Goal: Information Seeking & Learning: Learn about a topic

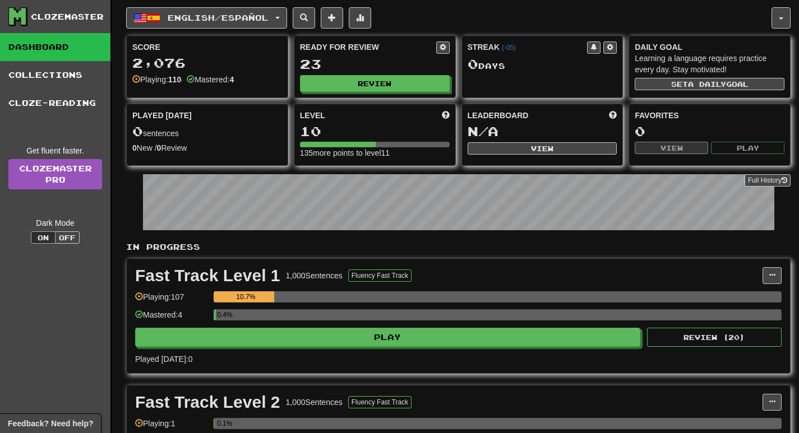
click at [118, 26] on div "Clozemaster Dashboard Collections Cloze-Reading Get fluent faster. Clozemaster …" at bounding box center [399, 346] width 782 height 693
click at [287, 21] on button "English / Español" at bounding box center [206, 17] width 161 height 21
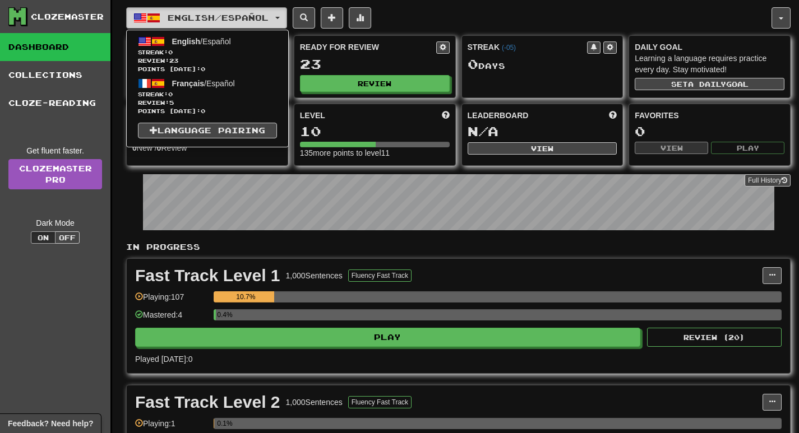
click at [287, 21] on button "English / Español" at bounding box center [206, 17] width 161 height 21
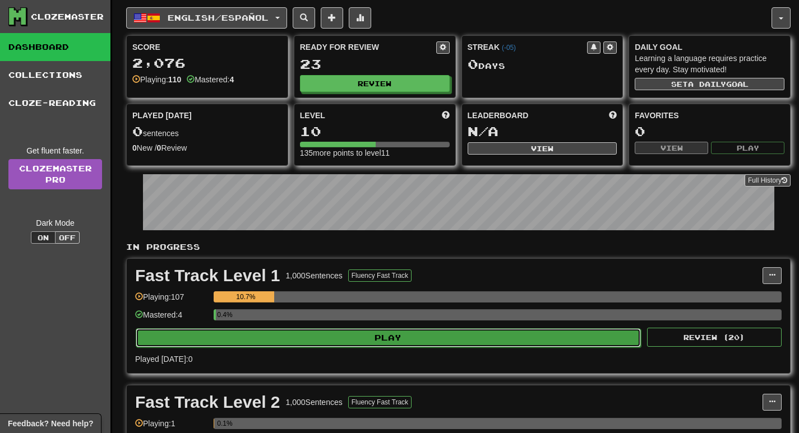
click at [386, 343] on button "Play" at bounding box center [388, 338] width 505 height 19
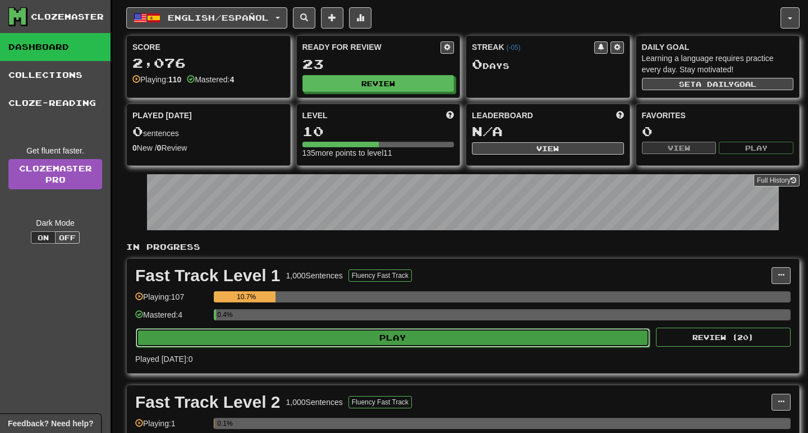
select select "**"
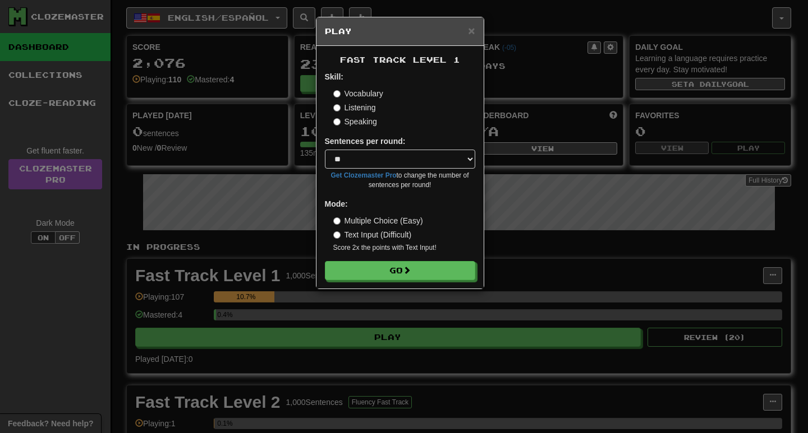
click at [363, 110] on label "Listening" at bounding box center [354, 107] width 43 height 11
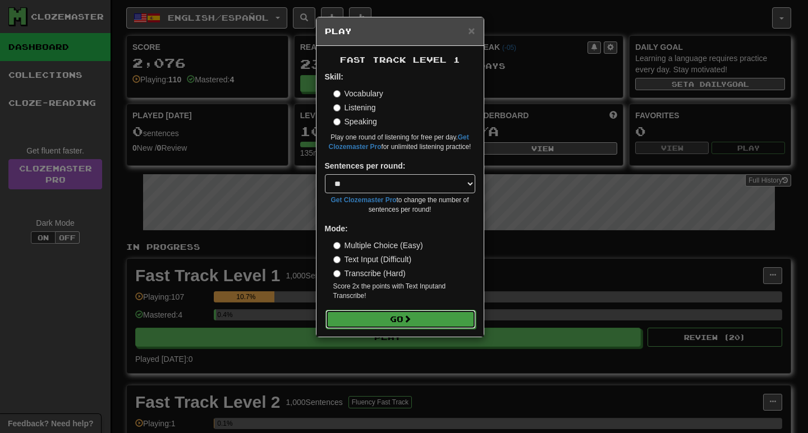
click at [395, 322] on button "Go" at bounding box center [400, 319] width 150 height 19
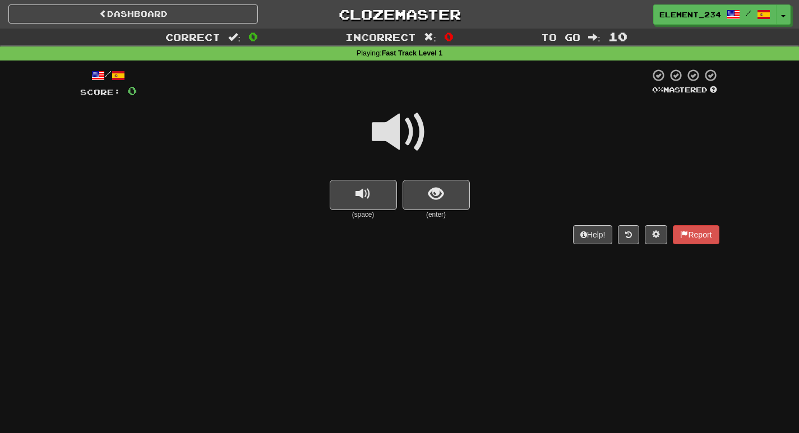
click at [281, 130] on div at bounding box center [399, 140] width 639 height 80
click at [385, 121] on span at bounding box center [400, 132] width 56 height 56
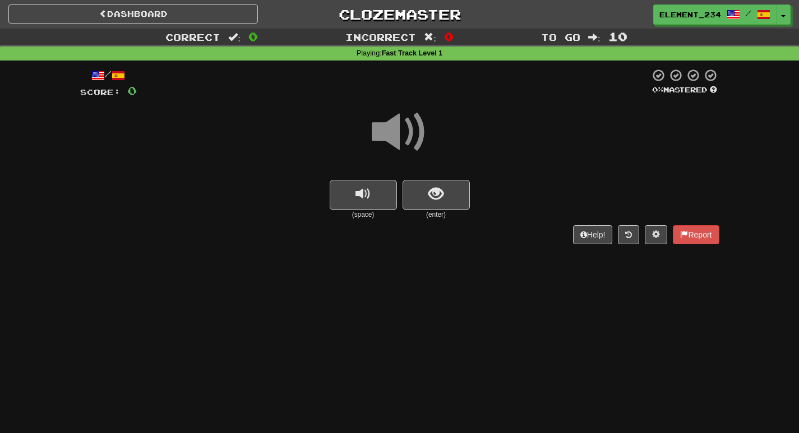
click at [385, 121] on span at bounding box center [400, 132] width 56 height 56
click at [385, 120] on span at bounding box center [400, 132] width 56 height 56
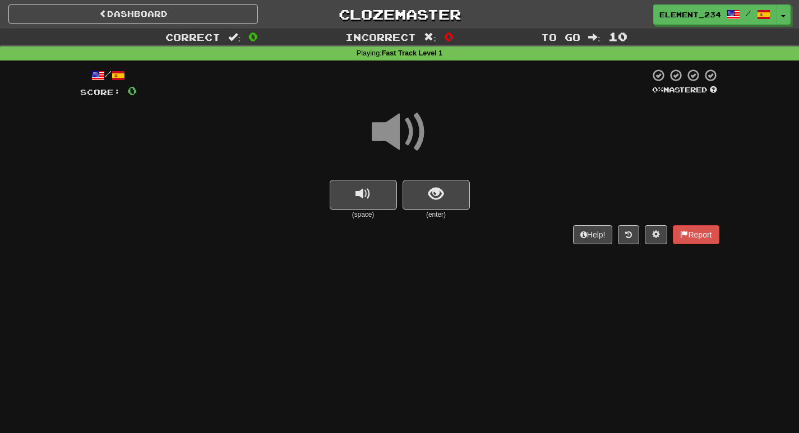
click at [387, 121] on span at bounding box center [400, 132] width 56 height 56
click at [439, 184] on button "show sentence" at bounding box center [436, 195] width 67 height 30
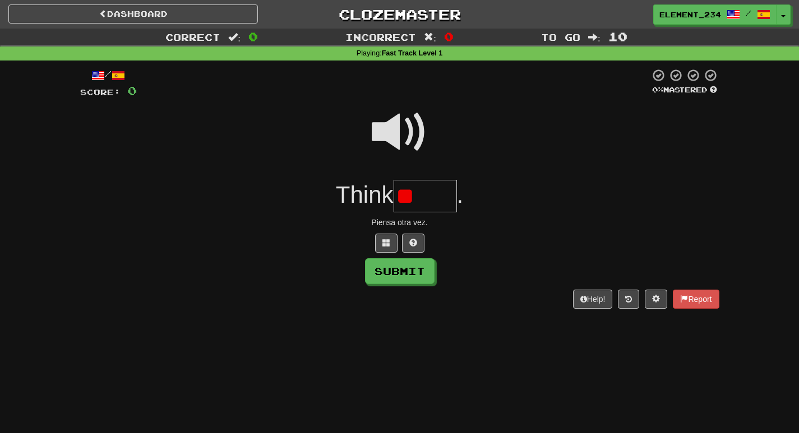
type input "*"
type input "*****"
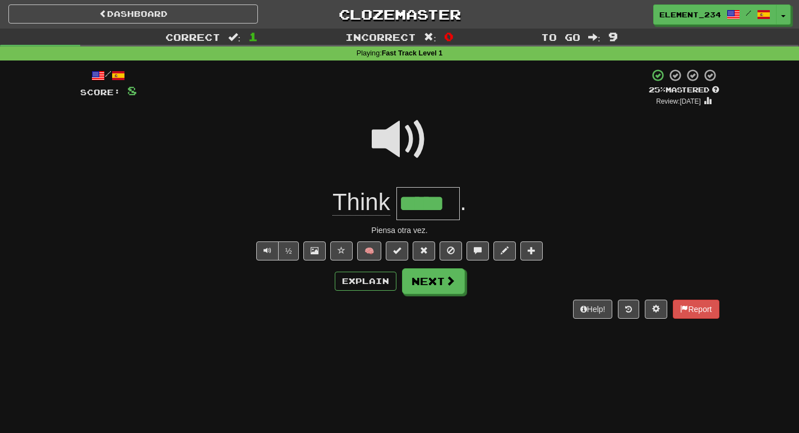
click at [400, 149] on span at bounding box center [400, 140] width 56 height 56
click at [400, 150] on span at bounding box center [400, 140] width 56 height 56
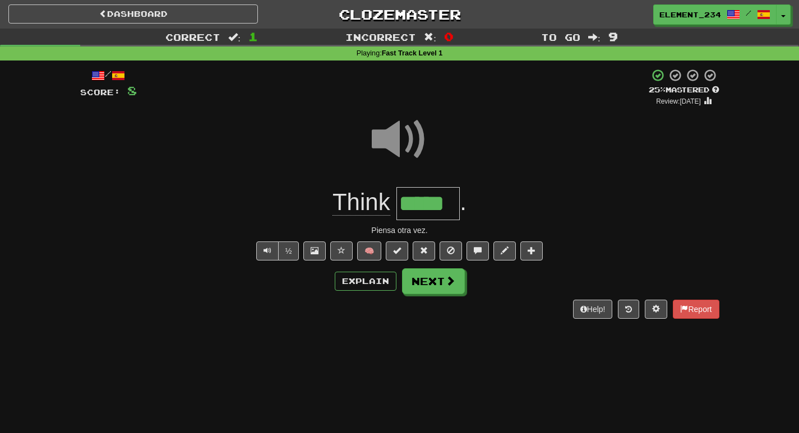
click at [365, 209] on span "Think" at bounding box center [362, 202] width 58 height 27
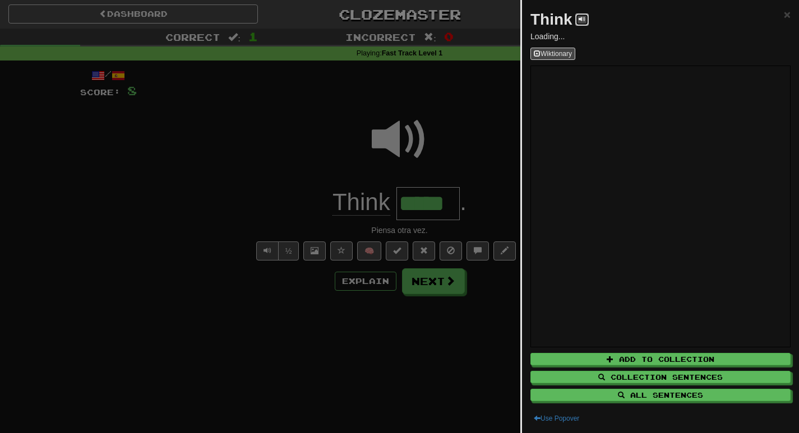
click at [586, 25] on button at bounding box center [581, 19] width 13 height 12
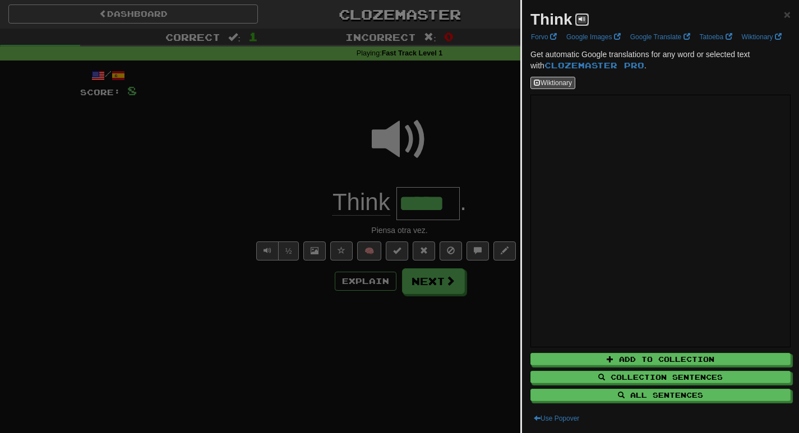
click at [585, 24] on button at bounding box center [581, 19] width 13 height 12
click at [585, 25] on button at bounding box center [581, 19] width 13 height 12
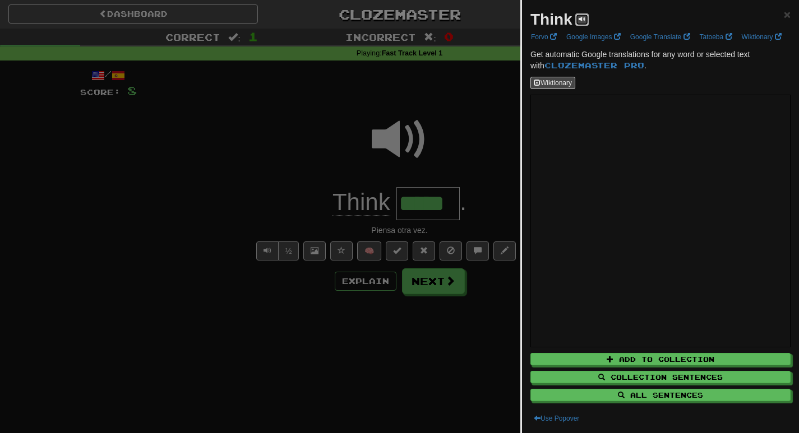
click at [585, 25] on button at bounding box center [581, 19] width 13 height 12
click at [584, 26] on div "Think" at bounding box center [559, 19] width 58 height 22
click at [588, 21] on button at bounding box center [581, 19] width 13 height 12
click at [586, 22] on button at bounding box center [581, 19] width 13 height 12
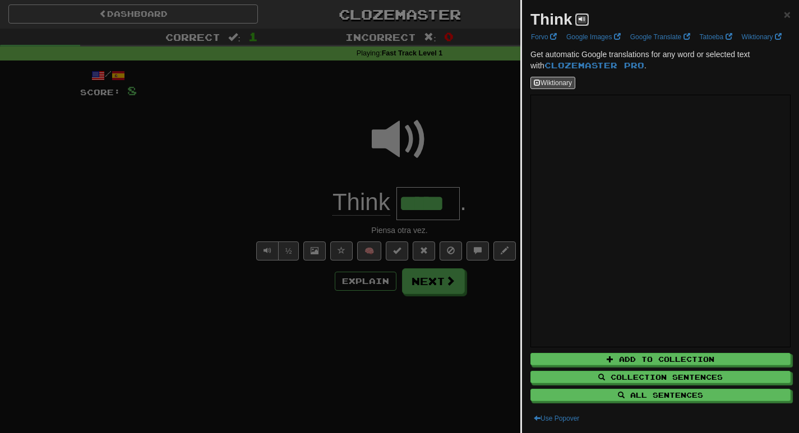
click at [586, 22] on button at bounding box center [581, 19] width 13 height 12
click at [585, 22] on button at bounding box center [581, 19] width 13 height 12
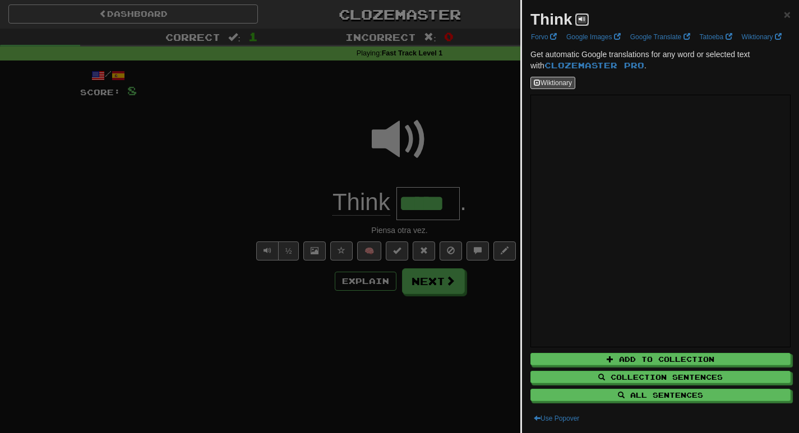
click at [585, 22] on button at bounding box center [581, 19] width 13 height 12
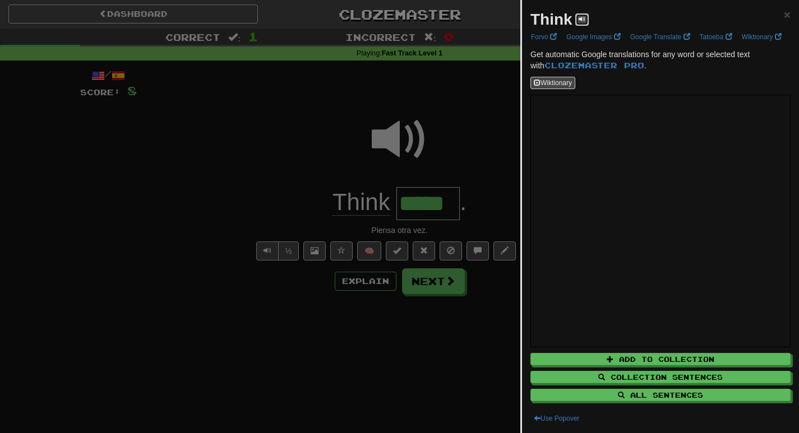
click at [585, 22] on button at bounding box center [581, 19] width 13 height 12
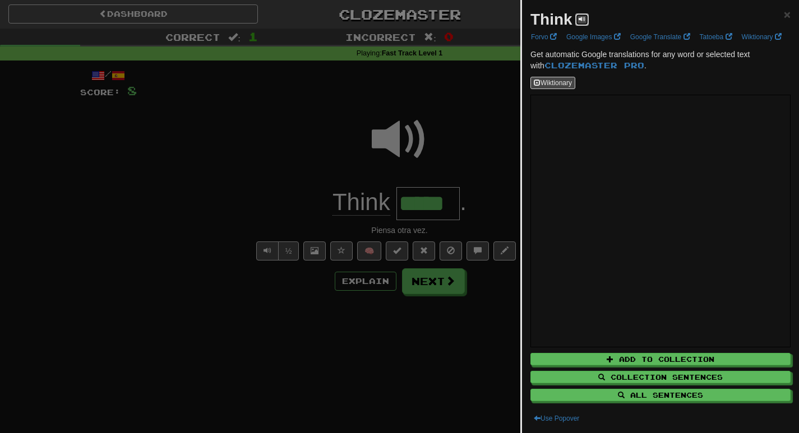
click at [585, 22] on button at bounding box center [581, 19] width 13 height 12
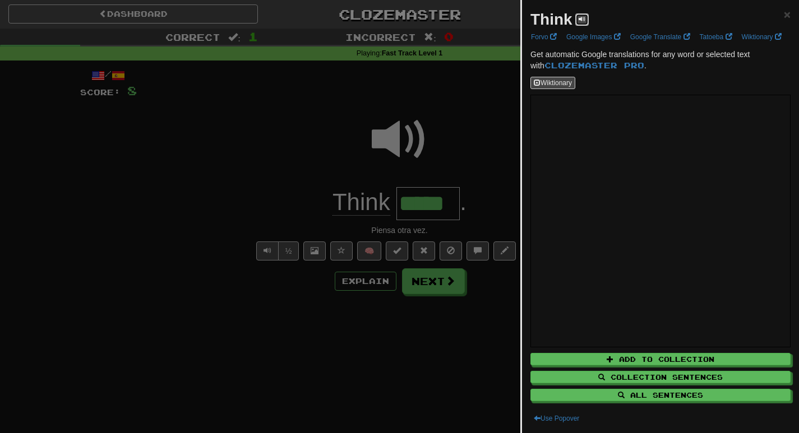
click at [585, 22] on button at bounding box center [581, 19] width 13 height 12
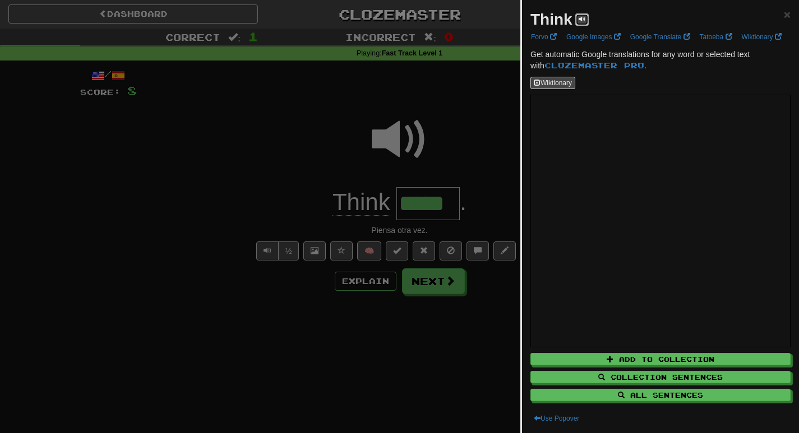
click at [585, 22] on button at bounding box center [581, 19] width 13 height 12
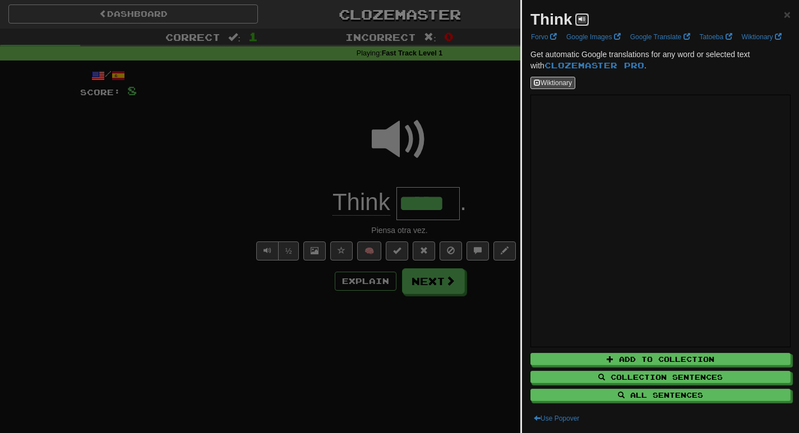
click at [585, 22] on button at bounding box center [581, 19] width 13 height 12
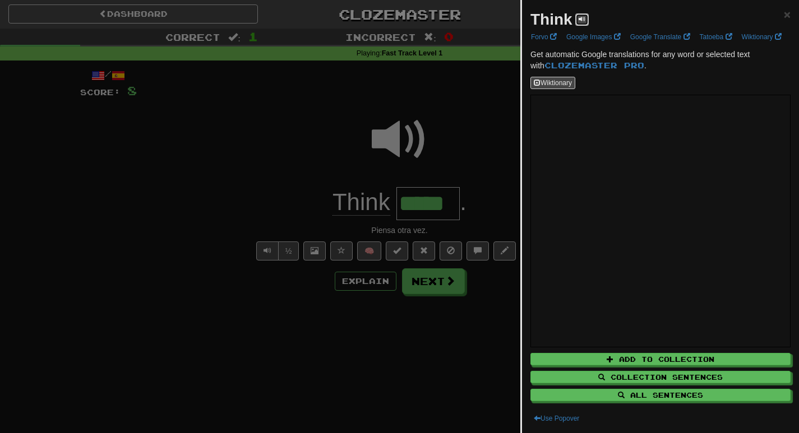
click at [585, 22] on button at bounding box center [581, 19] width 13 height 12
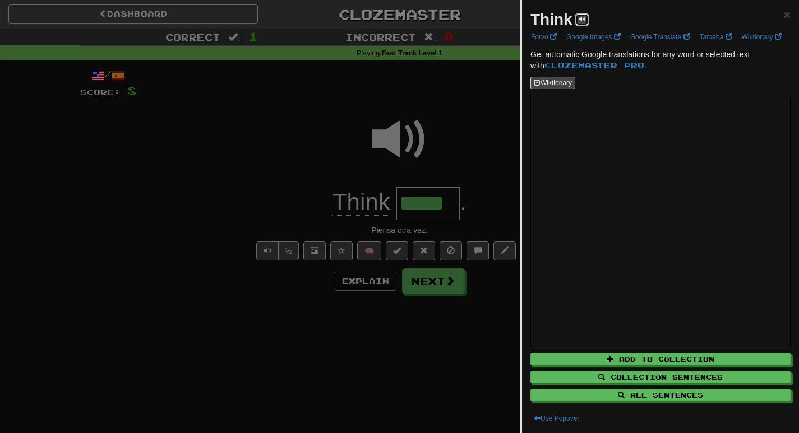
click at [585, 22] on button at bounding box center [581, 19] width 13 height 12
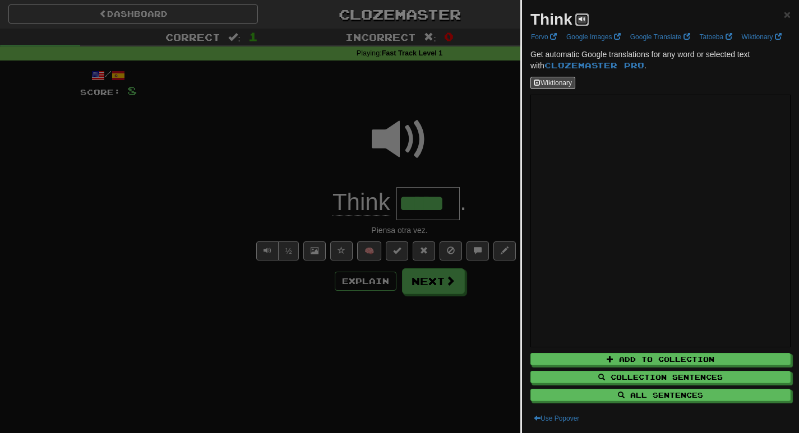
click at [585, 22] on button at bounding box center [581, 19] width 13 height 12
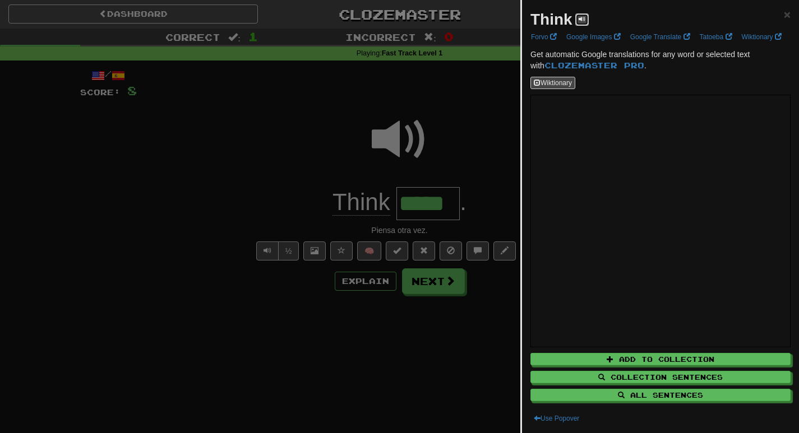
click at [585, 22] on button at bounding box center [581, 19] width 13 height 12
click at [464, 135] on div at bounding box center [399, 216] width 799 height 433
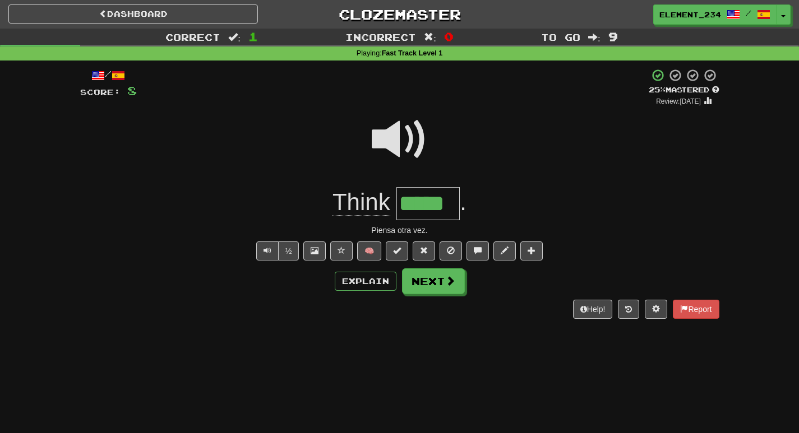
click at [438, 199] on input "*****" at bounding box center [427, 203] width 63 height 33
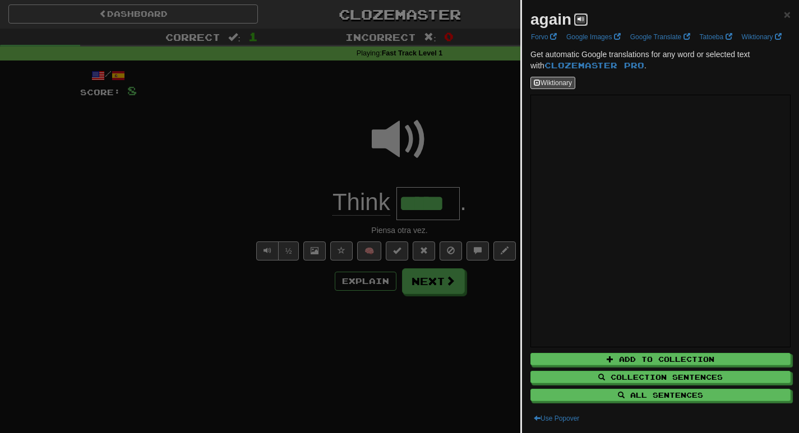
click at [580, 19] on span at bounding box center [581, 19] width 7 height 7
click at [578, 19] on span at bounding box center [581, 19] width 7 height 7
click at [473, 156] on div at bounding box center [399, 216] width 799 height 433
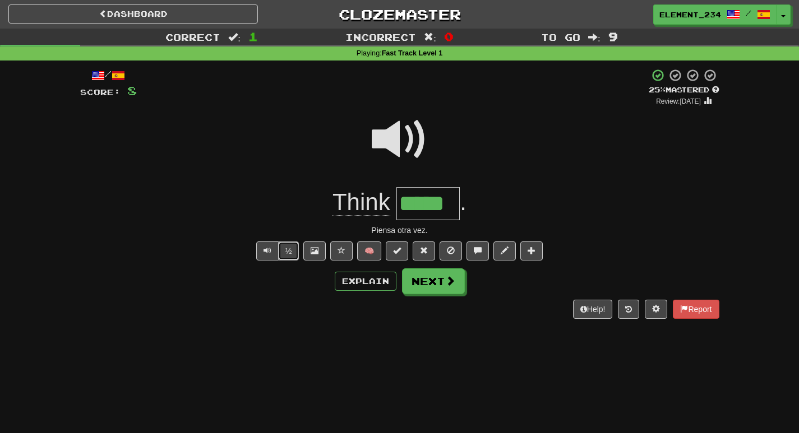
click at [289, 256] on button "½" at bounding box center [288, 251] width 21 height 19
click at [257, 251] on button "Text-to-speech controls" at bounding box center [267, 251] width 22 height 19
click at [259, 250] on button "Text-to-speech controls" at bounding box center [267, 251] width 22 height 19
click at [386, 155] on span at bounding box center [400, 140] width 56 height 56
click at [393, 149] on span at bounding box center [400, 140] width 56 height 56
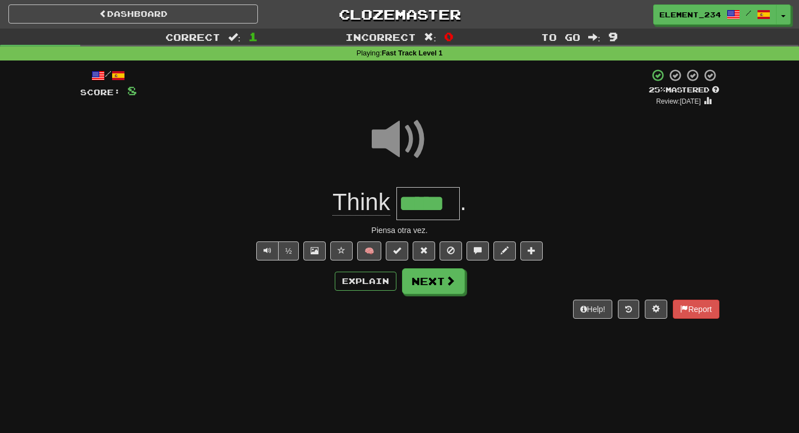
click at [393, 149] on span at bounding box center [400, 140] width 56 height 56
click at [393, 150] on span at bounding box center [400, 140] width 56 height 56
click at [392, 150] on span at bounding box center [400, 140] width 56 height 56
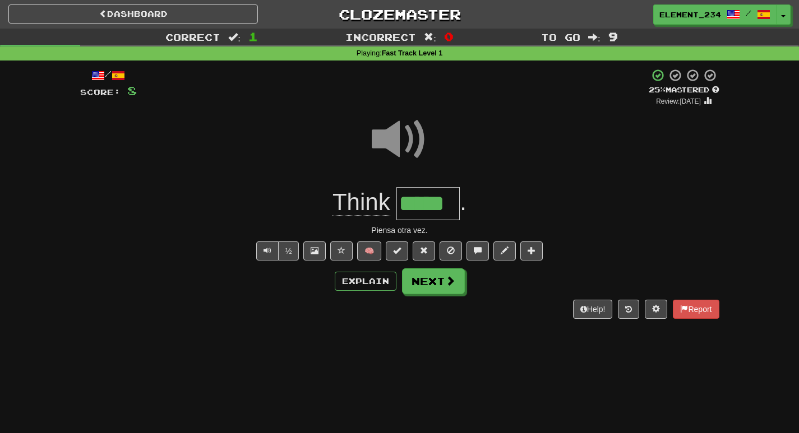
click at [392, 150] on span at bounding box center [400, 140] width 56 height 56
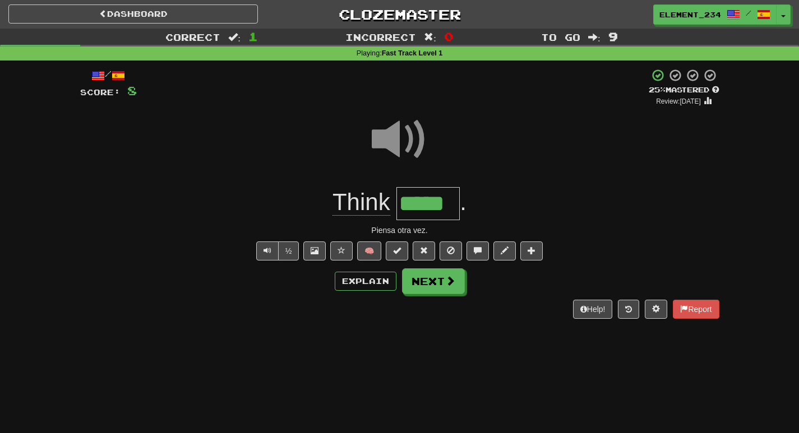
click at [392, 150] on span at bounding box center [400, 140] width 56 height 56
click at [391, 151] on span at bounding box center [400, 140] width 56 height 56
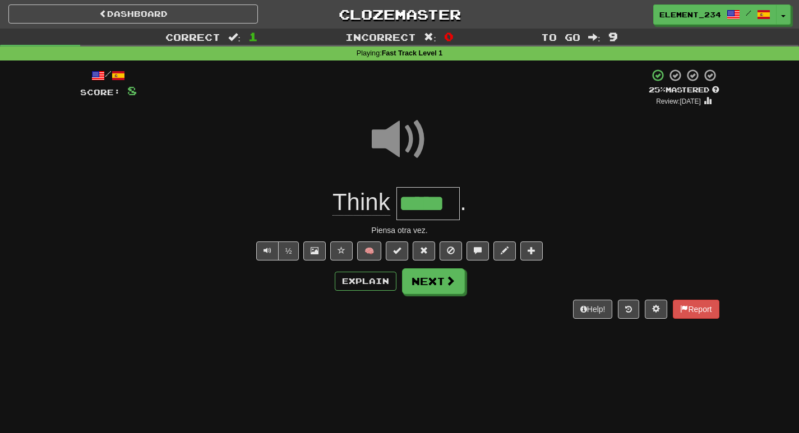
click at [391, 151] on span at bounding box center [400, 140] width 56 height 56
click at [391, 153] on span at bounding box center [400, 140] width 56 height 56
click at [426, 288] on button "Next" at bounding box center [434, 282] width 63 height 26
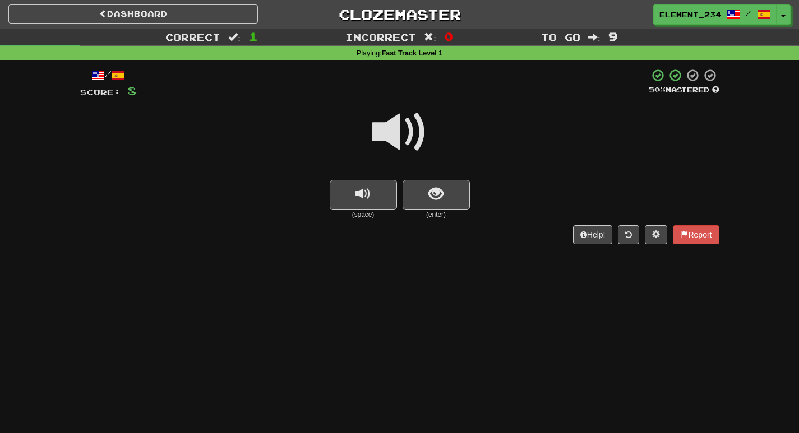
click at [391, 137] on span at bounding box center [400, 132] width 56 height 56
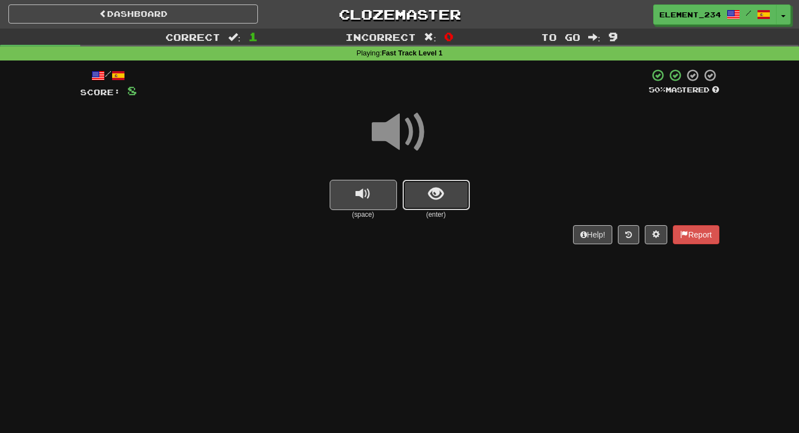
click at [423, 196] on button "show sentence" at bounding box center [436, 195] width 67 height 30
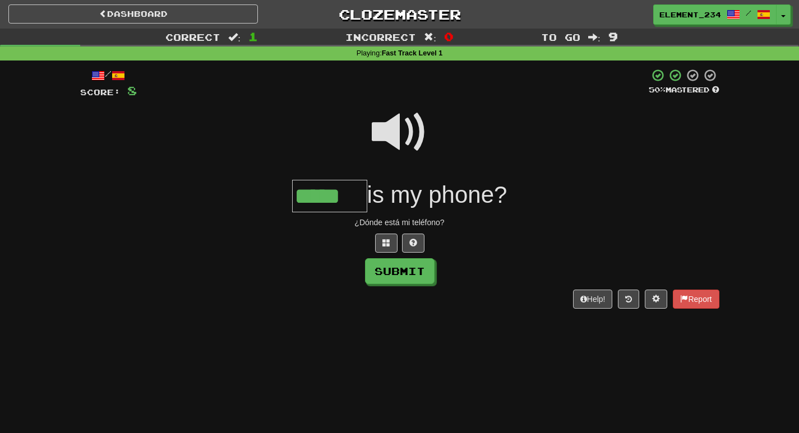
type input "*****"
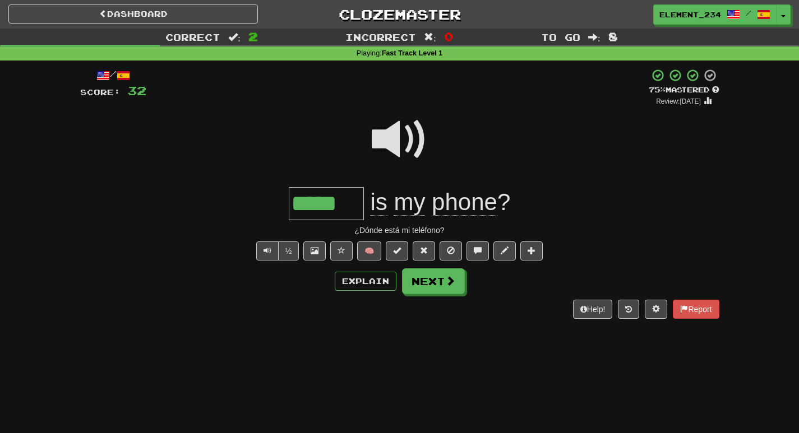
click at [403, 136] on span at bounding box center [400, 140] width 56 height 56
click at [403, 137] on span at bounding box center [400, 140] width 56 height 56
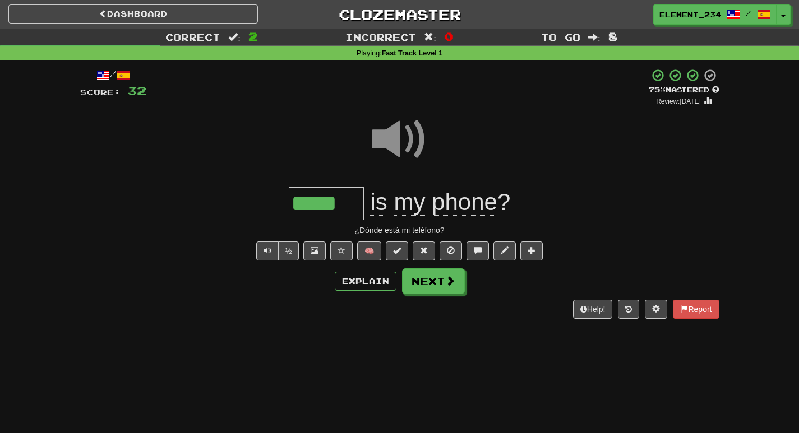
click at [403, 137] on span at bounding box center [400, 140] width 56 height 56
click at [444, 289] on button "Next" at bounding box center [434, 282] width 63 height 26
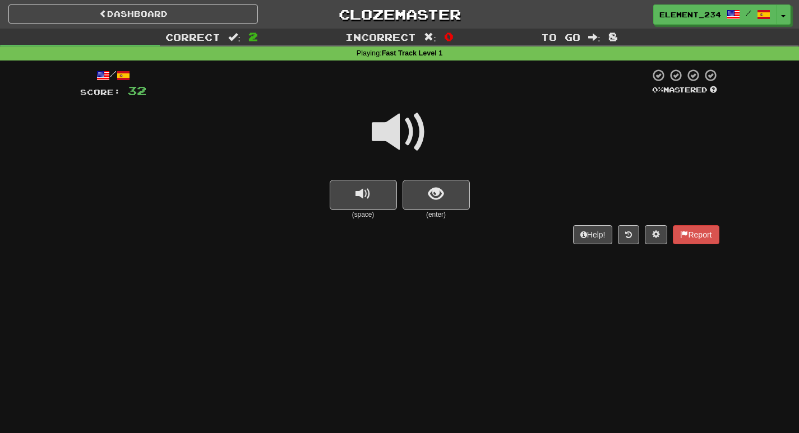
click at [402, 138] on span at bounding box center [400, 132] width 56 height 56
click at [400, 140] on span at bounding box center [400, 132] width 56 height 56
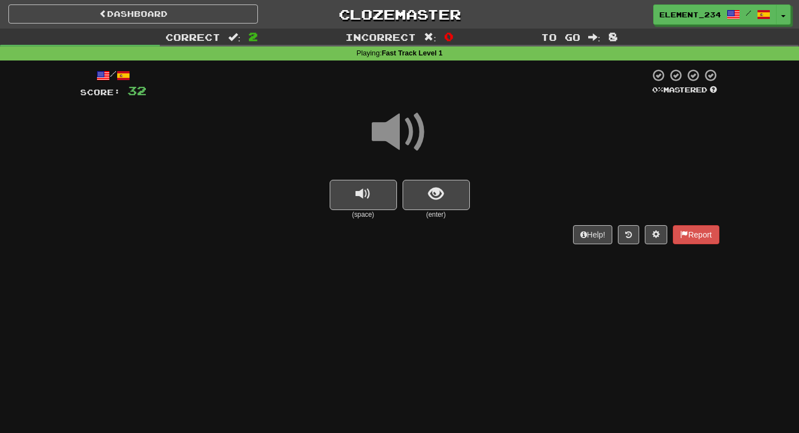
click at [400, 140] on span at bounding box center [400, 132] width 56 height 56
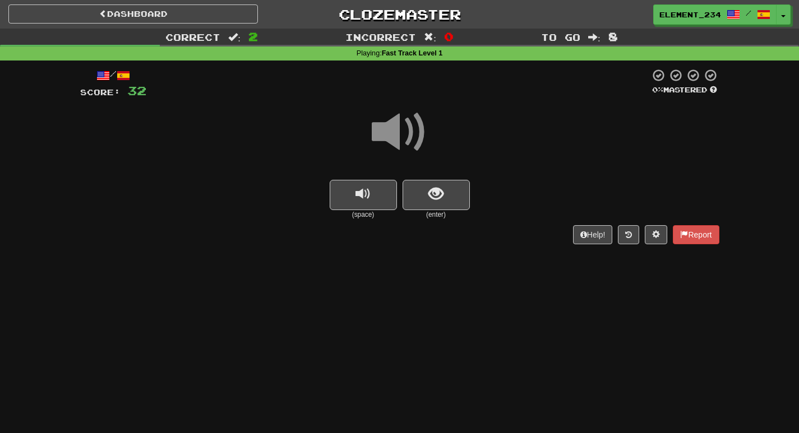
click at [400, 140] on span at bounding box center [400, 132] width 56 height 56
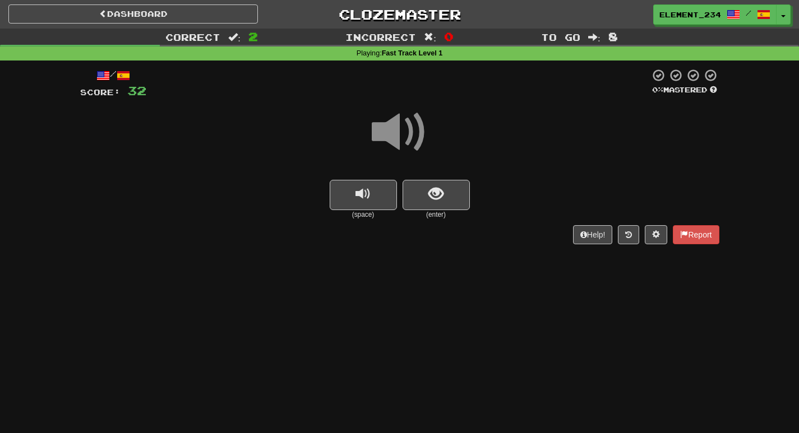
click at [400, 140] on span at bounding box center [400, 132] width 56 height 56
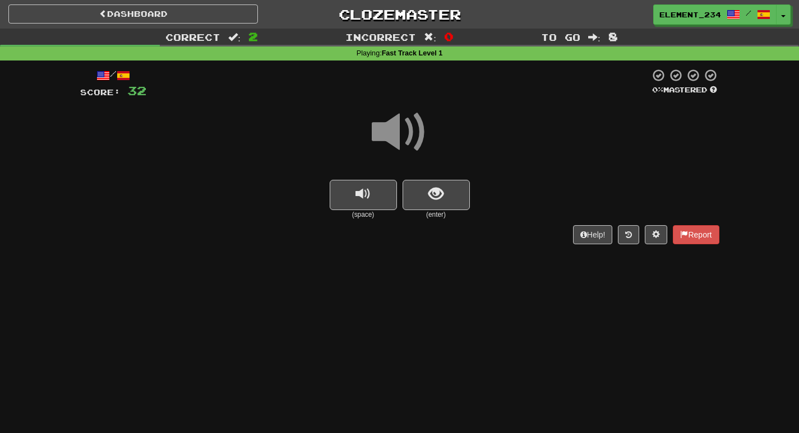
click at [400, 140] on span at bounding box center [400, 132] width 56 height 56
click at [420, 195] on button "show sentence" at bounding box center [436, 195] width 67 height 30
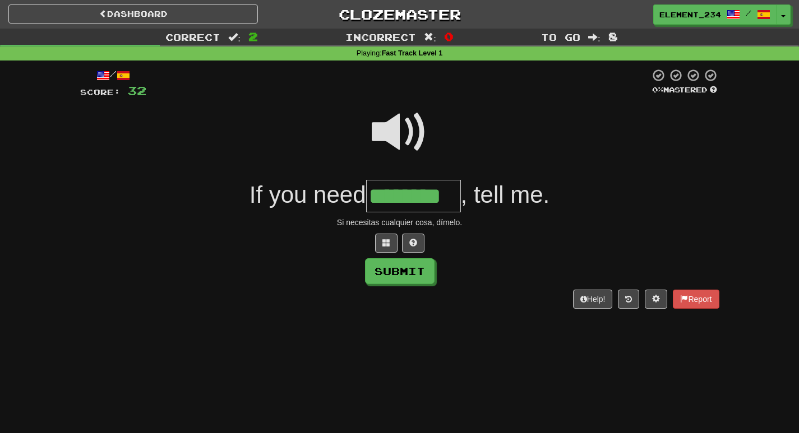
type input "********"
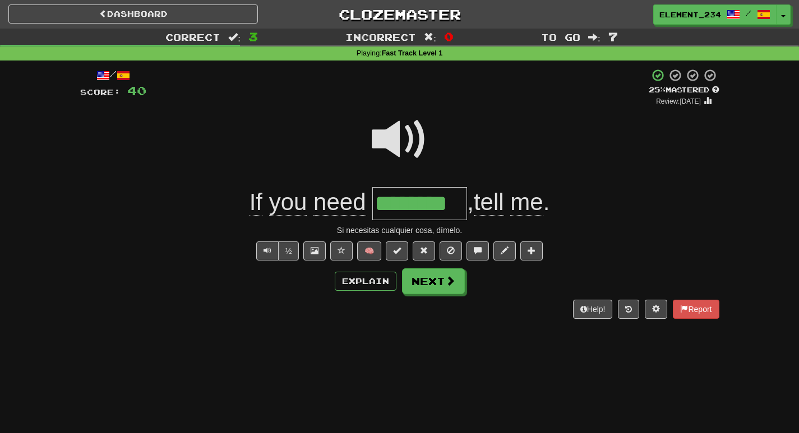
click at [401, 136] on span at bounding box center [400, 140] width 56 height 56
click at [400, 136] on span at bounding box center [400, 140] width 56 height 56
click at [410, 135] on span at bounding box center [400, 140] width 56 height 56
click at [396, 137] on span at bounding box center [400, 140] width 56 height 56
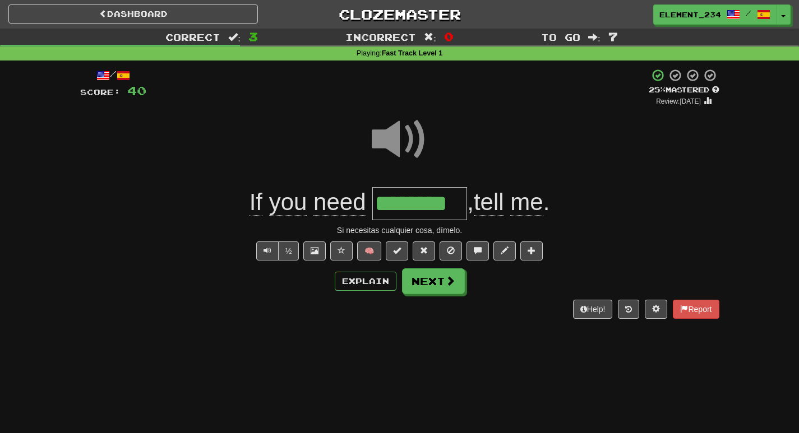
click at [396, 138] on span at bounding box center [400, 140] width 56 height 56
click at [415, 145] on span at bounding box center [400, 140] width 56 height 56
click at [367, 122] on div at bounding box center [399, 147] width 639 height 80
click at [400, 139] on span at bounding box center [400, 140] width 56 height 56
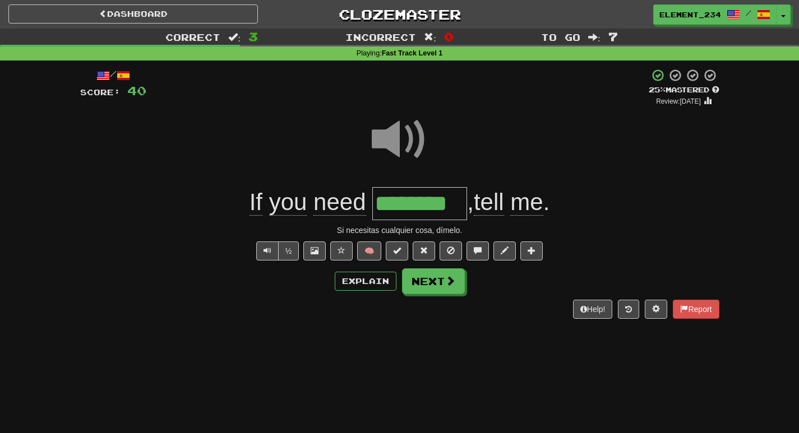
click at [409, 147] on span at bounding box center [400, 140] width 56 height 56
click at [407, 150] on span at bounding box center [400, 140] width 56 height 56
click at [427, 133] on span at bounding box center [400, 140] width 56 height 56
click at [387, 141] on span at bounding box center [400, 140] width 56 height 56
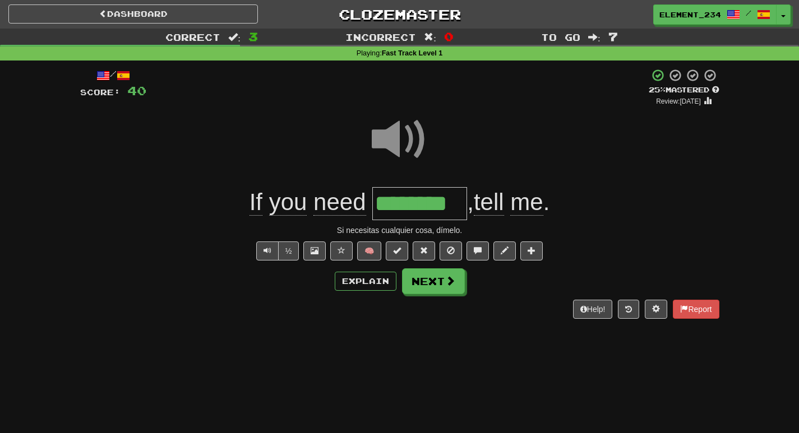
click at [389, 136] on span at bounding box center [400, 140] width 56 height 56
click at [394, 127] on span at bounding box center [400, 140] width 56 height 56
click at [394, 128] on span at bounding box center [400, 140] width 56 height 56
click at [451, 278] on span at bounding box center [451, 281] width 10 height 10
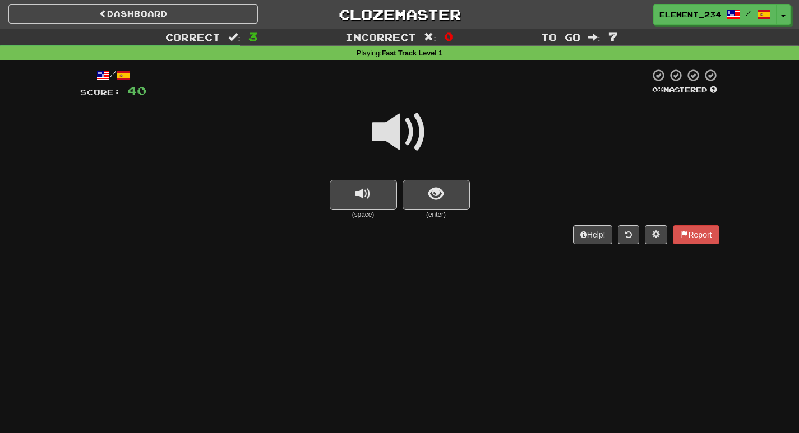
click at [395, 128] on span at bounding box center [400, 132] width 56 height 56
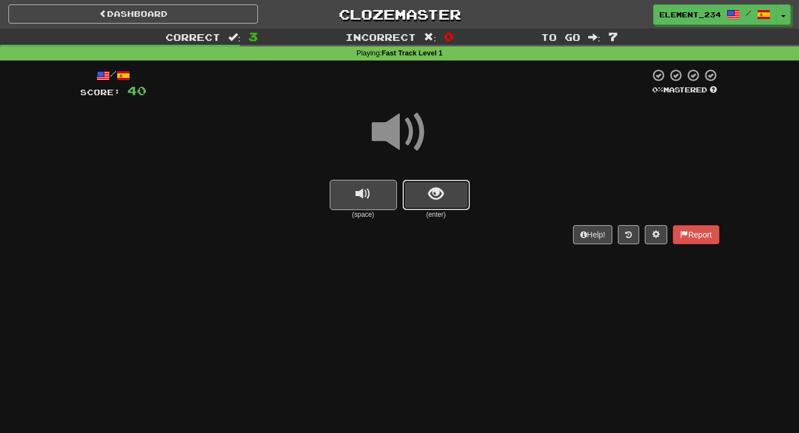
click at [459, 182] on button "show sentence" at bounding box center [436, 195] width 67 height 30
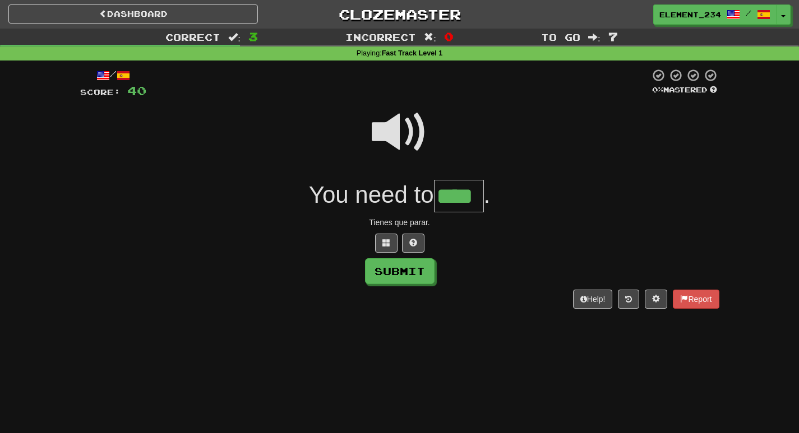
type input "****"
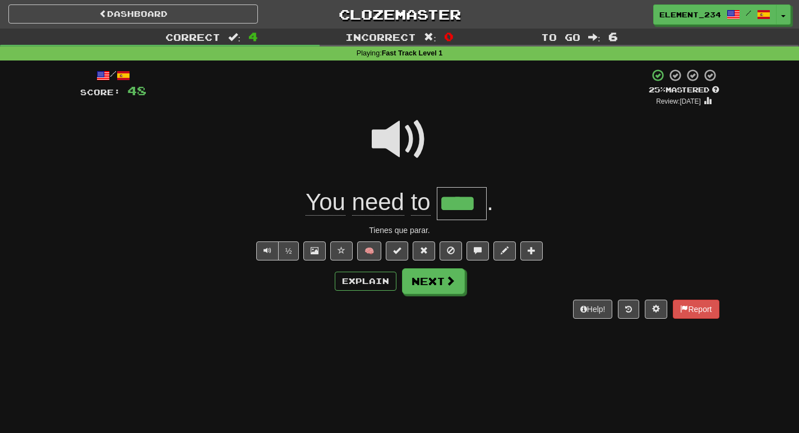
click at [418, 150] on span at bounding box center [400, 140] width 56 height 56
click at [397, 118] on span at bounding box center [400, 140] width 56 height 56
click at [439, 287] on button "Next" at bounding box center [434, 282] width 63 height 26
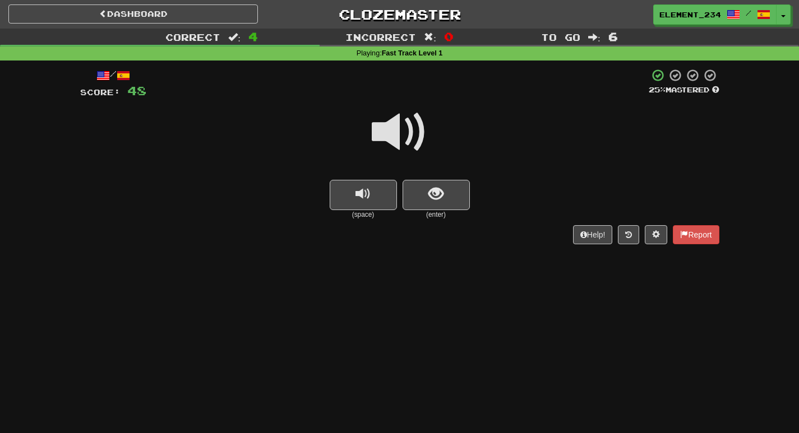
click at [417, 127] on span at bounding box center [400, 132] width 56 height 56
click at [394, 130] on span at bounding box center [400, 132] width 56 height 56
click at [390, 139] on span at bounding box center [400, 132] width 56 height 56
click at [389, 140] on span at bounding box center [400, 132] width 56 height 56
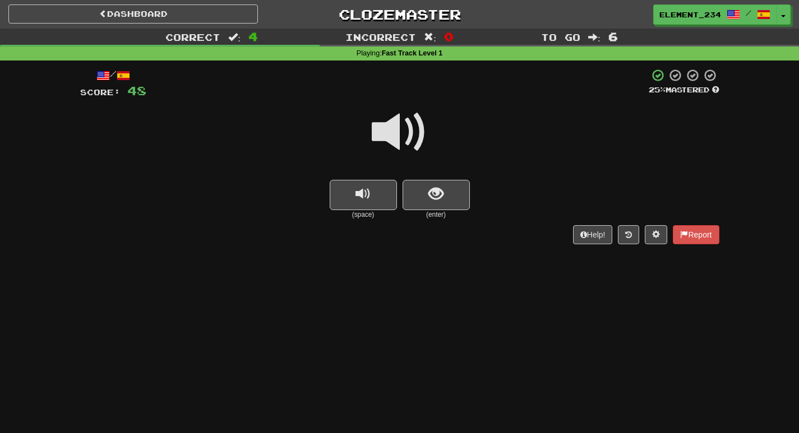
click at [390, 141] on span at bounding box center [400, 132] width 56 height 56
click at [428, 191] on button "show sentence" at bounding box center [436, 195] width 67 height 30
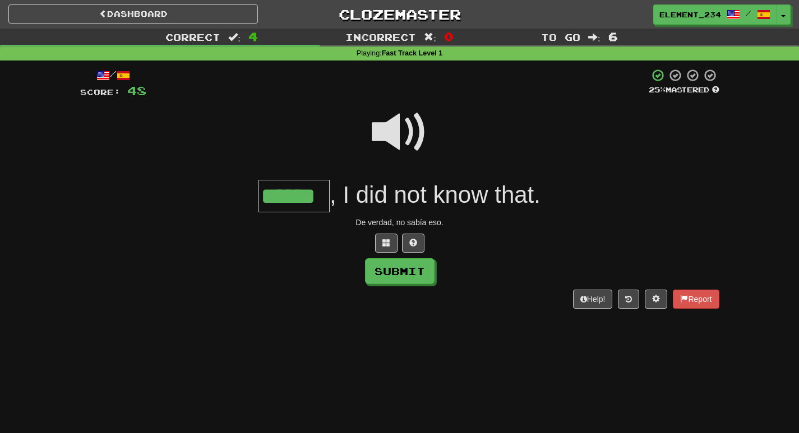
type input "******"
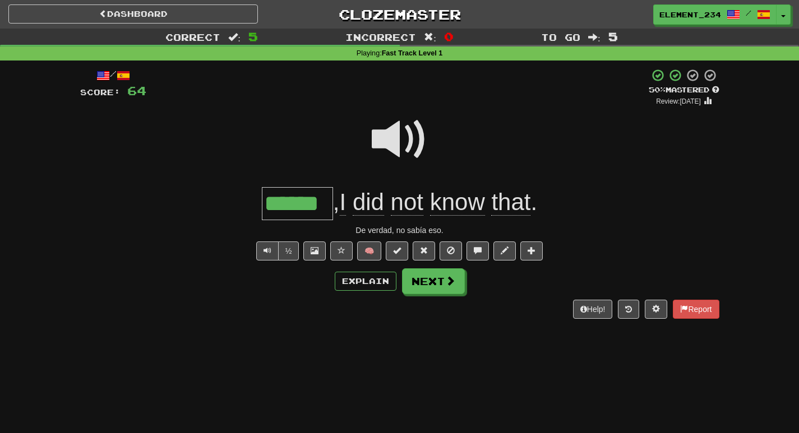
click at [375, 150] on span at bounding box center [400, 140] width 56 height 56
click at [387, 135] on span at bounding box center [400, 140] width 56 height 56
click at [399, 151] on span at bounding box center [400, 140] width 56 height 56
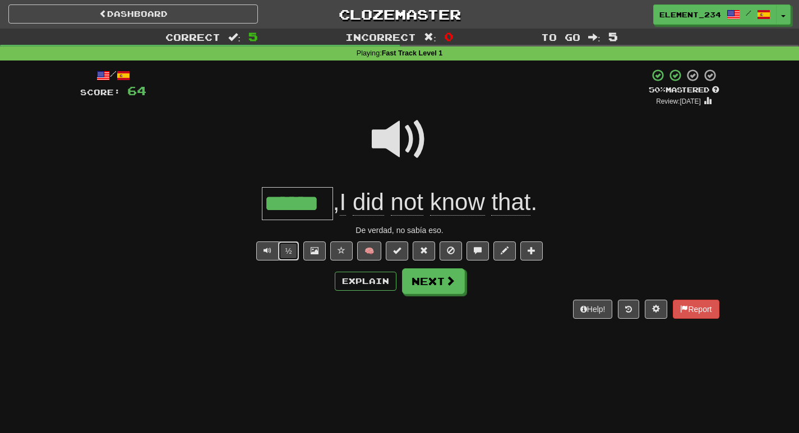
click at [284, 253] on button "½" at bounding box center [288, 251] width 21 height 19
click at [403, 147] on span at bounding box center [400, 140] width 56 height 56
click at [402, 148] on span at bounding box center [400, 140] width 56 height 56
click at [401, 149] on span at bounding box center [400, 140] width 56 height 56
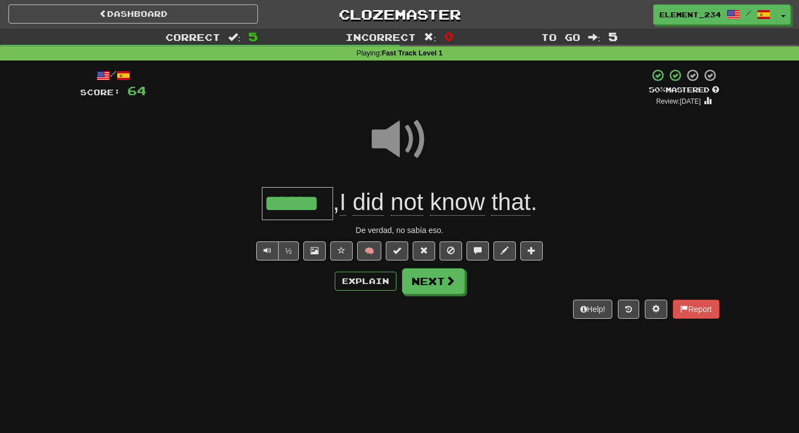
click at [400, 150] on span at bounding box center [400, 140] width 56 height 56
click at [411, 139] on span at bounding box center [400, 140] width 56 height 56
click at [410, 162] on span at bounding box center [400, 140] width 56 height 56
click at [400, 151] on span at bounding box center [400, 140] width 56 height 56
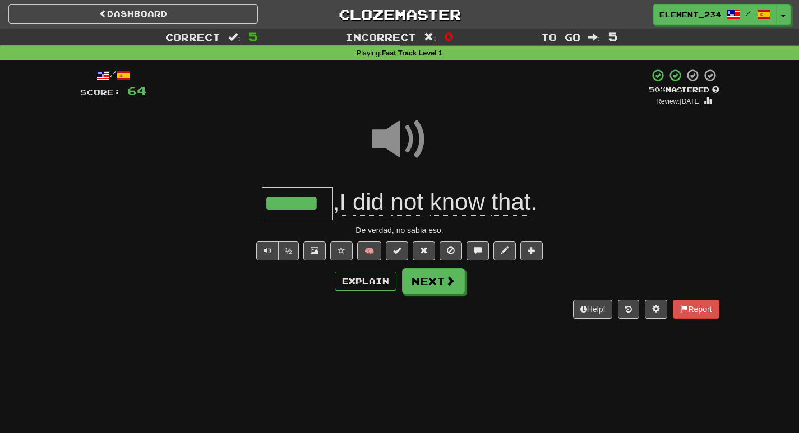
click at [400, 151] on span at bounding box center [400, 140] width 56 height 56
click at [510, 215] on span "that" at bounding box center [510, 202] width 39 height 27
click at [510, 215] on div at bounding box center [399, 216] width 799 height 433
click at [520, 201] on span "that" at bounding box center [510, 202] width 39 height 27
click at [515, 196] on span "that" at bounding box center [510, 202] width 39 height 27
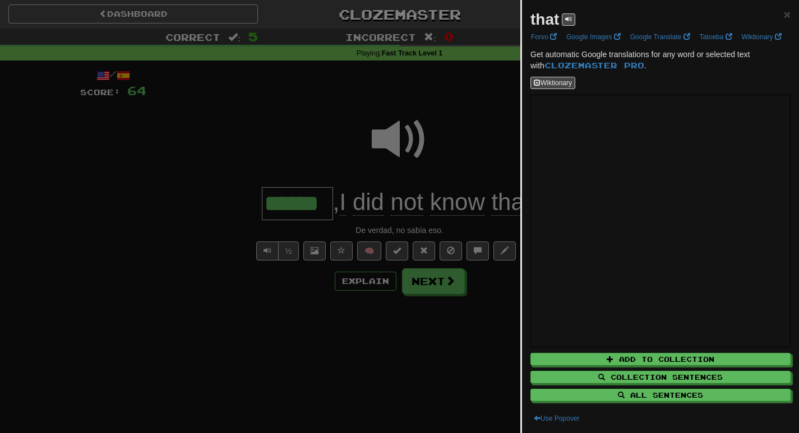
click at [576, 16] on div "that ×" at bounding box center [660, 19] width 260 height 22
click at [574, 17] on button at bounding box center [568, 19] width 13 height 12
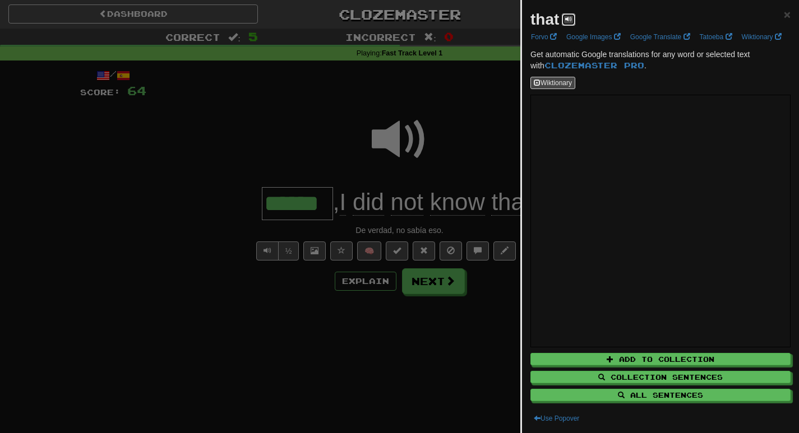
click at [574, 17] on button at bounding box center [568, 19] width 13 height 12
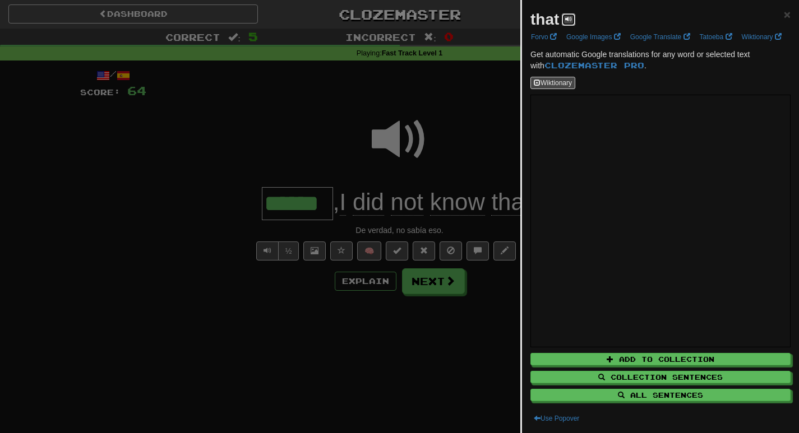
click at [574, 17] on button at bounding box center [568, 19] width 13 height 12
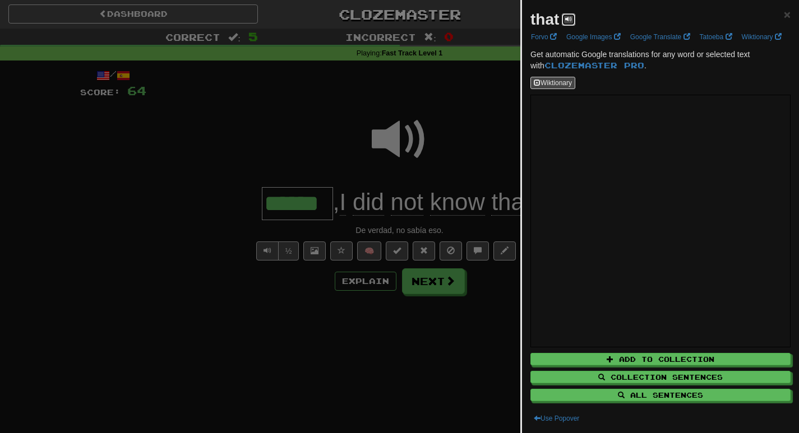
click at [574, 17] on button at bounding box center [568, 19] width 13 height 12
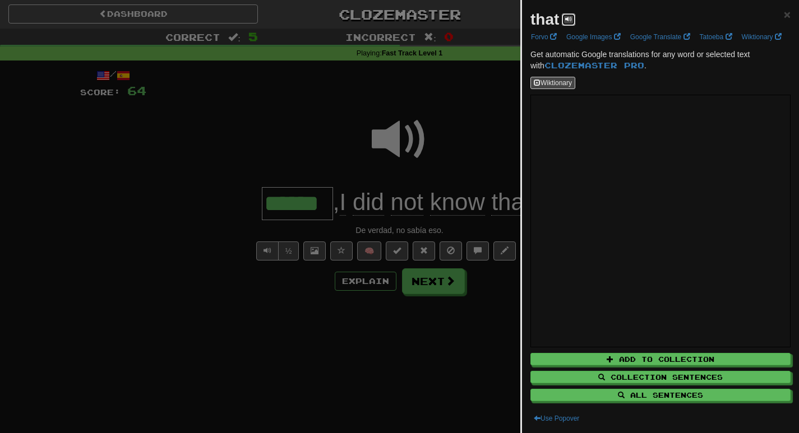
click at [574, 17] on button at bounding box center [568, 19] width 13 height 12
click at [574, 19] on button at bounding box center [568, 19] width 13 height 12
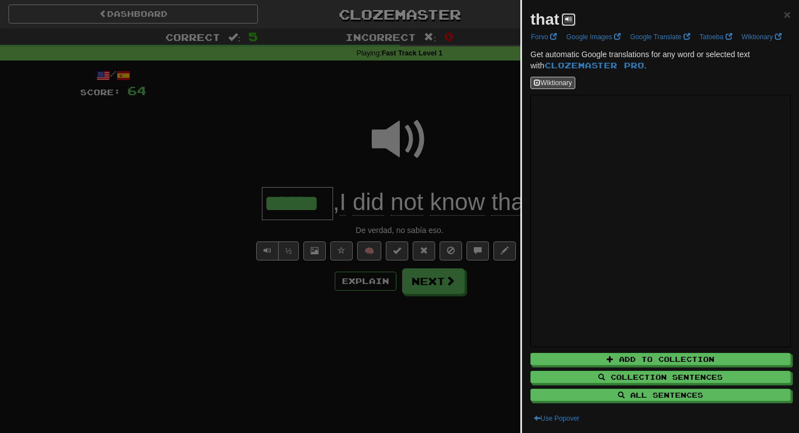
click at [574, 19] on button at bounding box center [568, 19] width 13 height 12
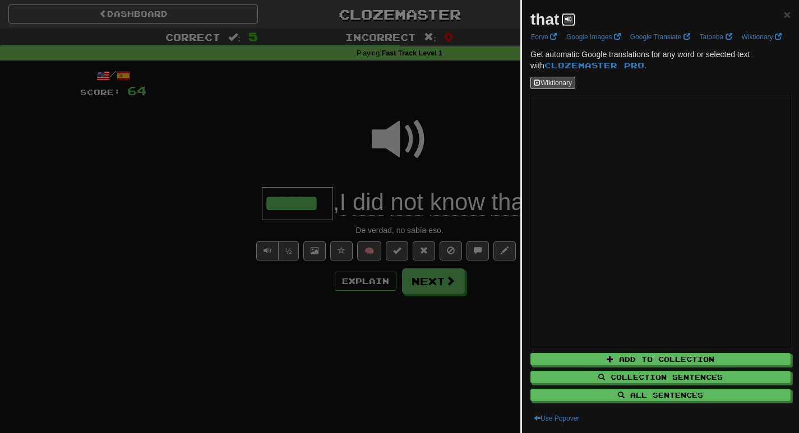
click at [574, 19] on button at bounding box center [568, 19] width 13 height 12
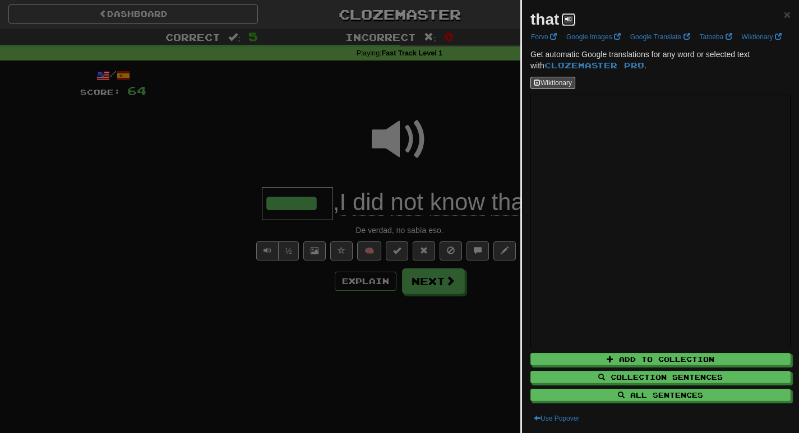
click at [574, 19] on button at bounding box center [568, 19] width 13 height 12
click at [365, 126] on div at bounding box center [399, 216] width 799 height 433
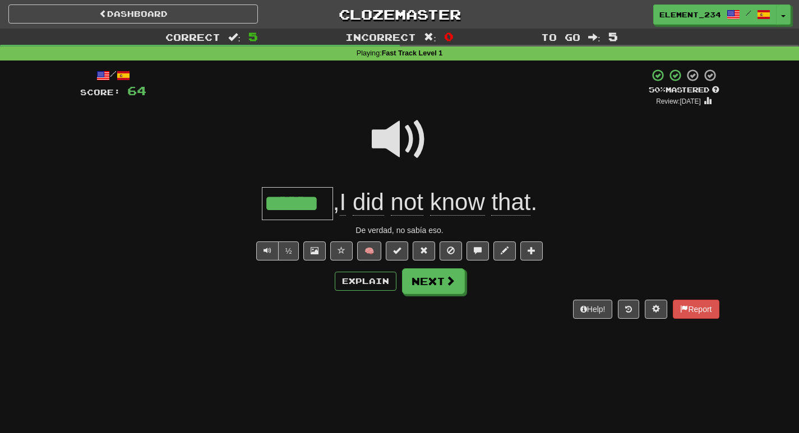
click at [376, 128] on span at bounding box center [400, 140] width 56 height 56
click at [416, 150] on span at bounding box center [400, 140] width 56 height 56
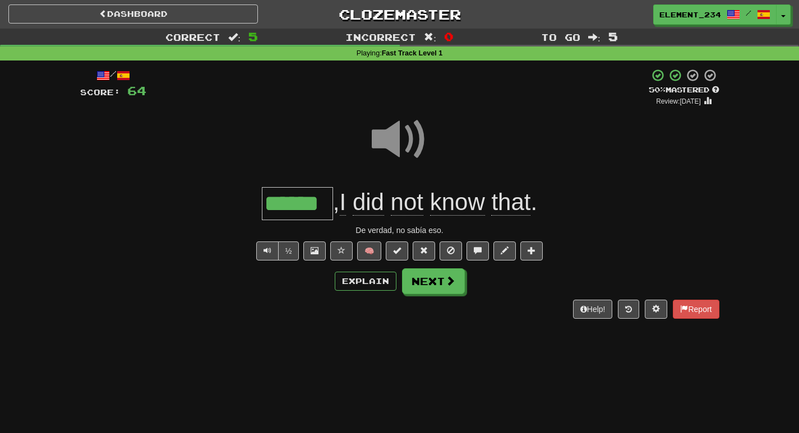
click at [416, 150] on span at bounding box center [400, 140] width 56 height 56
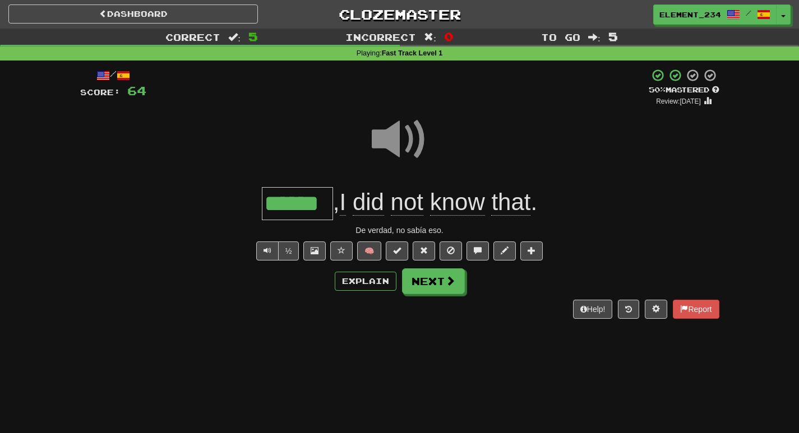
click at [416, 150] on span at bounding box center [400, 140] width 56 height 56
click at [440, 276] on button "Next" at bounding box center [434, 282] width 63 height 26
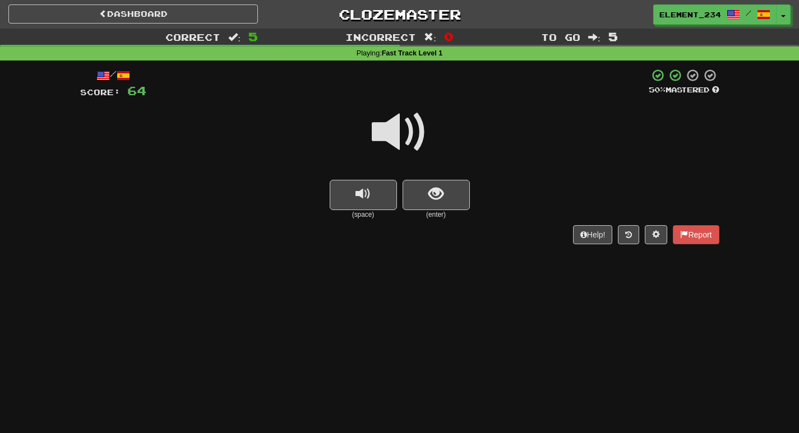
click at [385, 127] on span at bounding box center [400, 132] width 56 height 56
click at [382, 127] on span at bounding box center [400, 132] width 56 height 56
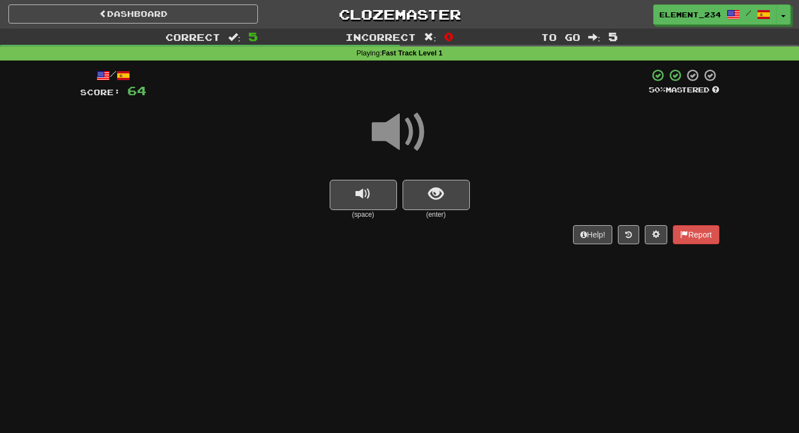
click at [382, 127] on span at bounding box center [400, 132] width 56 height 56
click at [394, 127] on span at bounding box center [400, 132] width 56 height 56
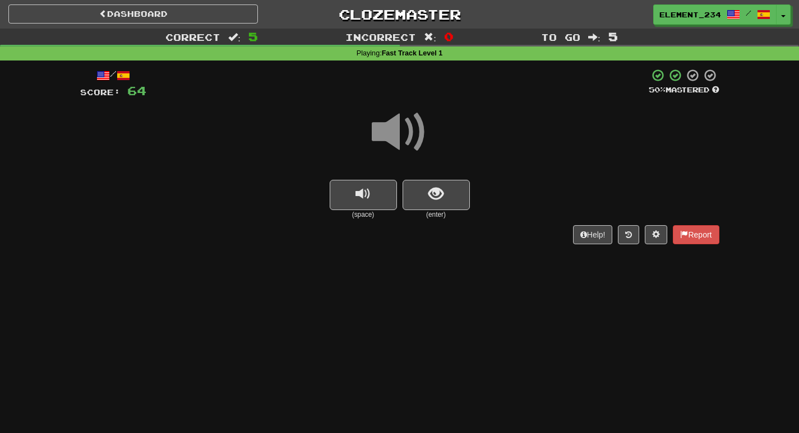
click at [394, 127] on span at bounding box center [400, 132] width 56 height 56
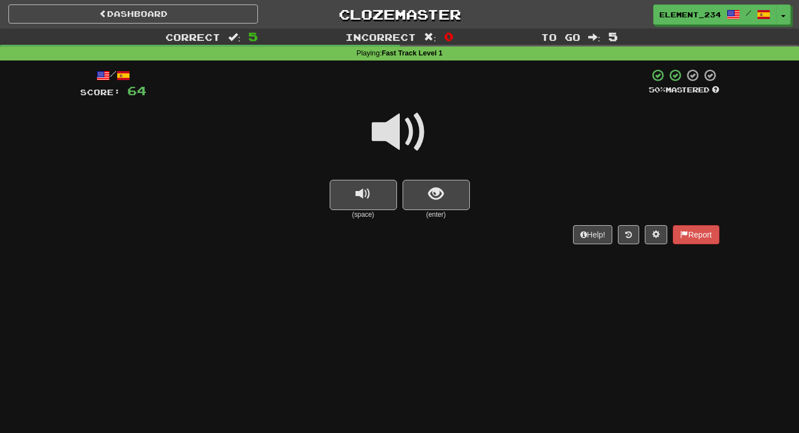
click at [385, 119] on span at bounding box center [400, 132] width 56 height 56
click at [385, 120] on span at bounding box center [400, 132] width 56 height 56
click at [418, 190] on button "show sentence" at bounding box center [436, 195] width 67 height 30
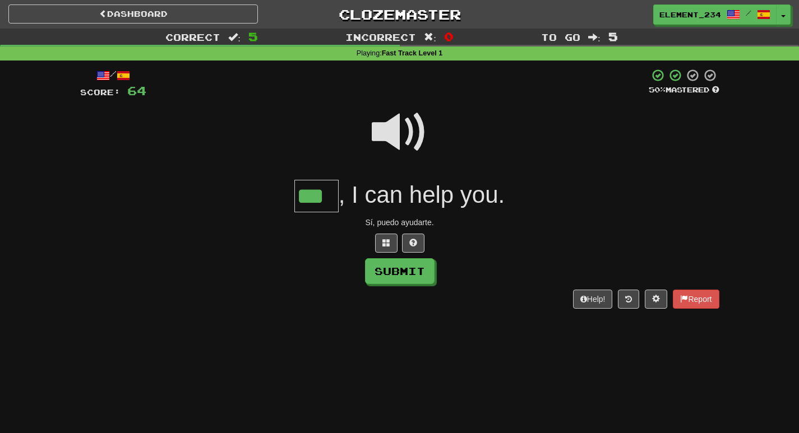
type input "***"
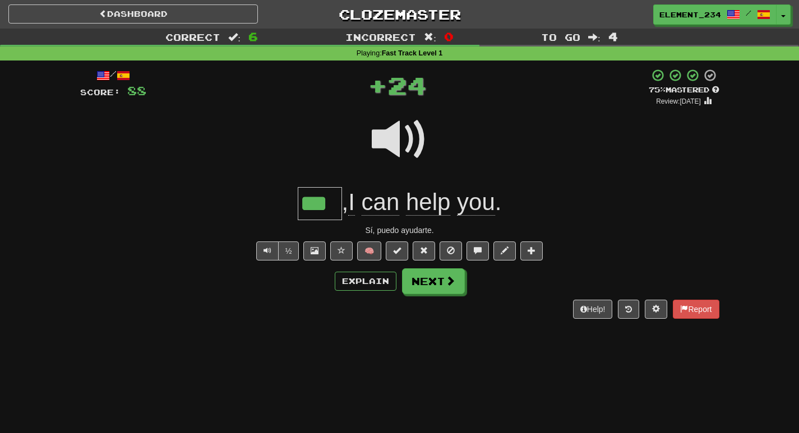
click at [403, 142] on span at bounding box center [400, 140] width 56 height 56
click at [389, 148] on span at bounding box center [400, 140] width 56 height 56
click at [390, 130] on span at bounding box center [400, 140] width 56 height 56
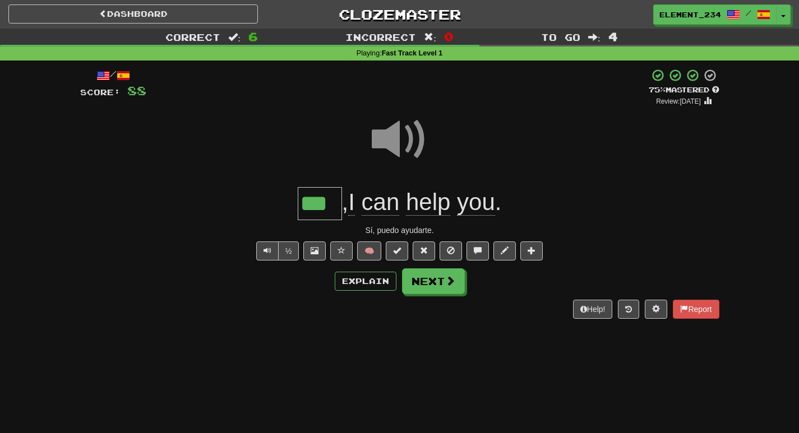
click at [390, 130] on span at bounding box center [400, 140] width 56 height 56
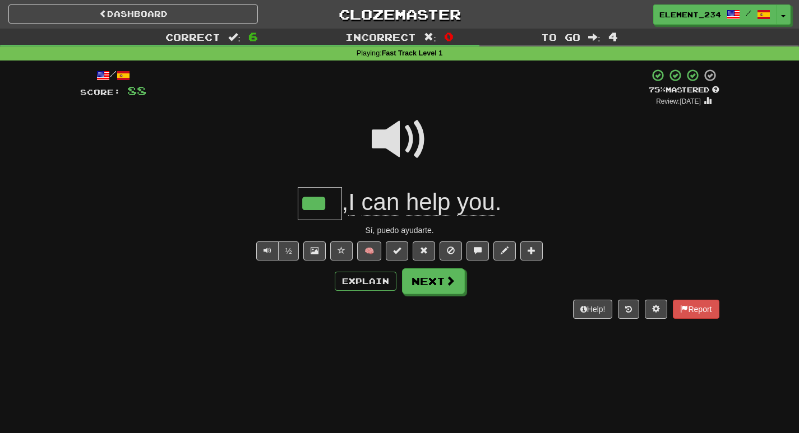
click at [390, 130] on span at bounding box center [400, 140] width 56 height 56
click at [446, 274] on button "Next" at bounding box center [434, 282] width 63 height 26
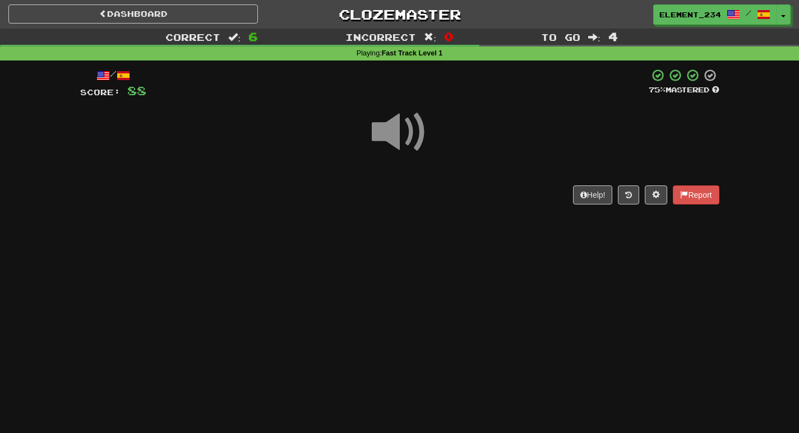
click at [409, 140] on span at bounding box center [400, 132] width 56 height 56
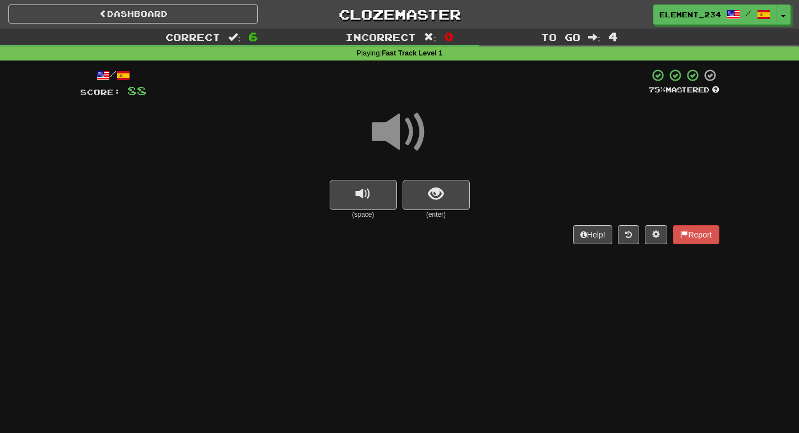
click at [408, 140] on span at bounding box center [400, 132] width 56 height 56
click at [407, 140] on span at bounding box center [400, 132] width 56 height 56
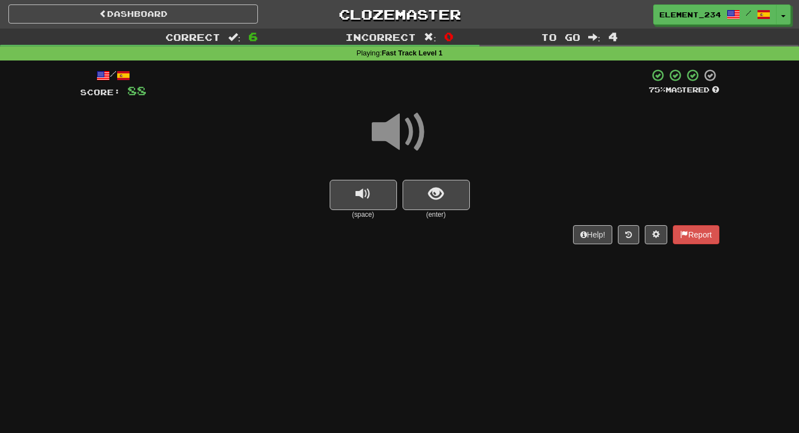
click at [407, 140] on span at bounding box center [400, 132] width 56 height 56
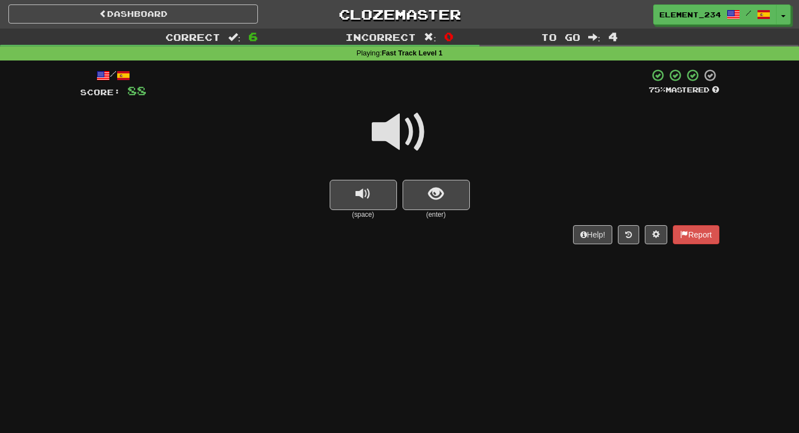
click at [407, 140] on span at bounding box center [400, 132] width 56 height 56
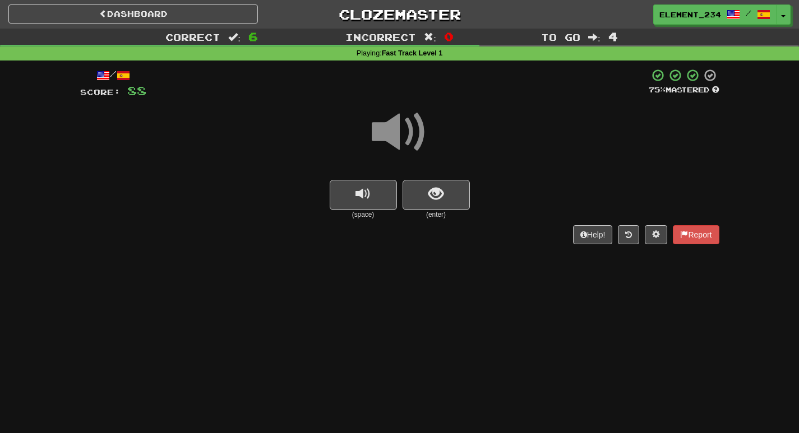
click at [407, 140] on span at bounding box center [400, 132] width 56 height 56
click at [401, 135] on span at bounding box center [400, 132] width 56 height 56
click at [430, 196] on span "show sentence" at bounding box center [435, 194] width 15 height 15
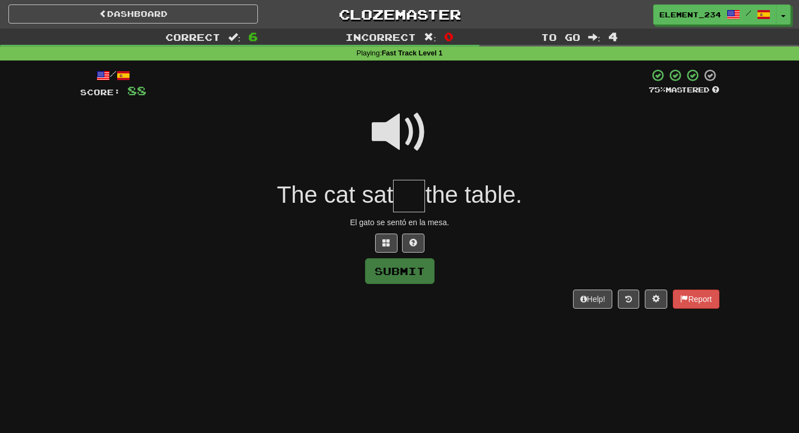
click at [412, 109] on span at bounding box center [400, 132] width 56 height 56
click at [421, 195] on input "text" at bounding box center [409, 196] width 32 height 33
type input "**"
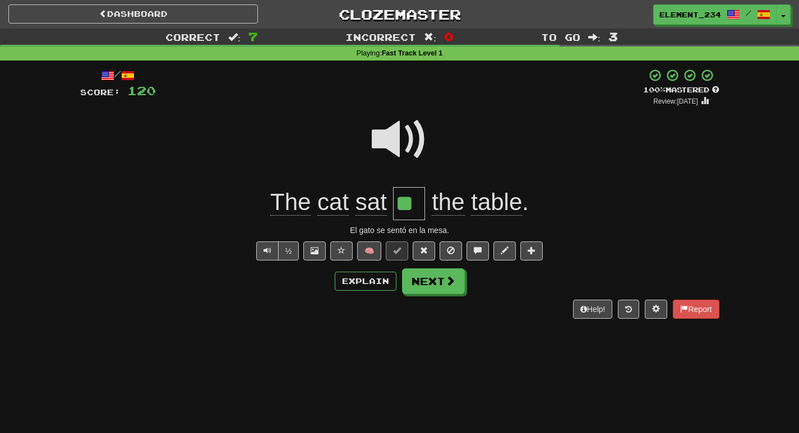
drag, startPoint x: 397, startPoint y: 165, endPoint x: 398, endPoint y: 155, distance: 9.6
click at [398, 162] on span at bounding box center [400, 140] width 56 height 56
click at [456, 285] on button "Next" at bounding box center [434, 282] width 63 height 26
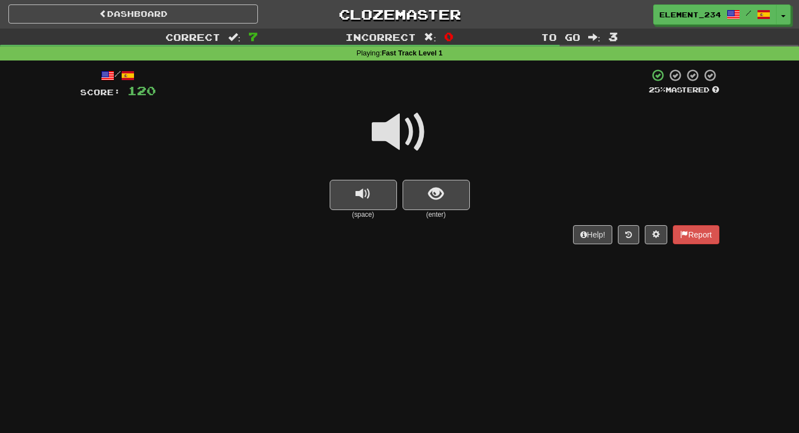
click at [396, 144] on span at bounding box center [400, 132] width 56 height 56
click at [439, 198] on span "show sentence" at bounding box center [435, 194] width 15 height 15
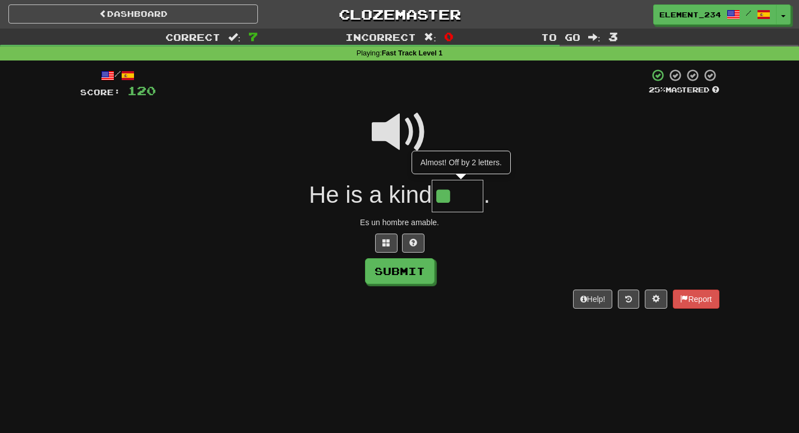
click at [396, 137] on span at bounding box center [400, 132] width 56 height 56
click at [473, 203] on input "**" at bounding box center [458, 196] width 52 height 33
type input "***"
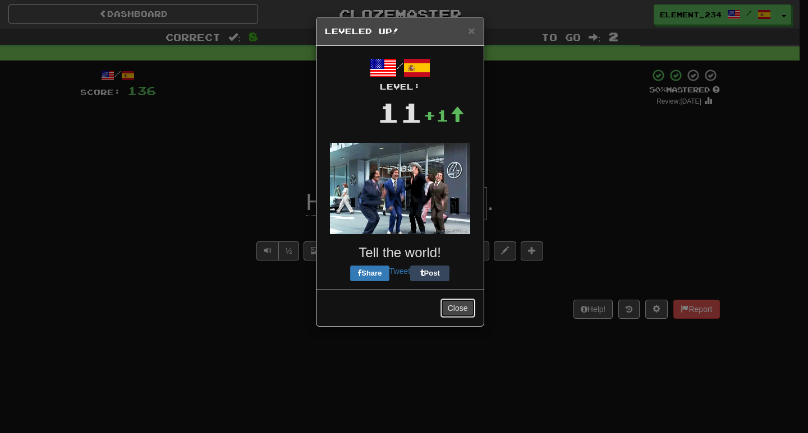
click at [458, 314] on button "Close" at bounding box center [457, 308] width 35 height 19
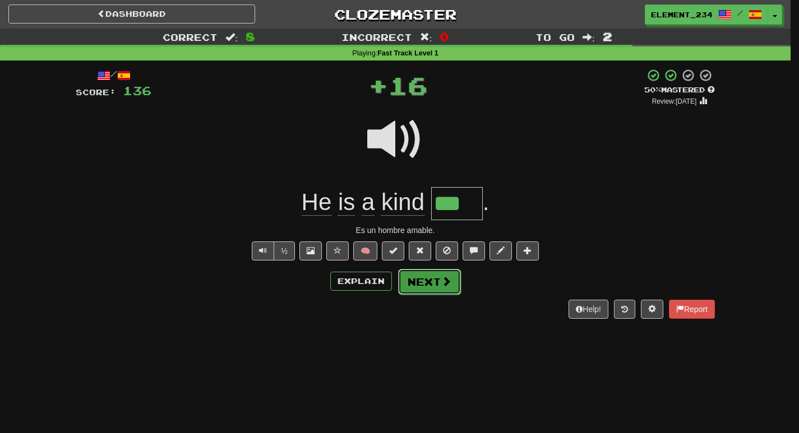
click at [448, 278] on span at bounding box center [446, 281] width 10 height 10
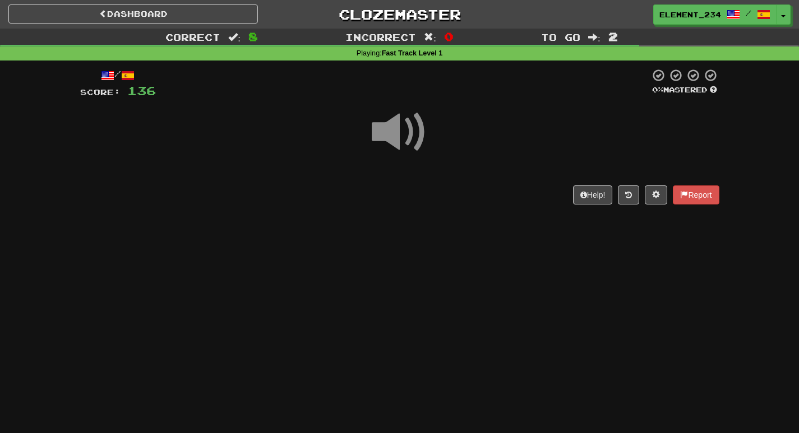
click at [401, 125] on span at bounding box center [400, 132] width 56 height 56
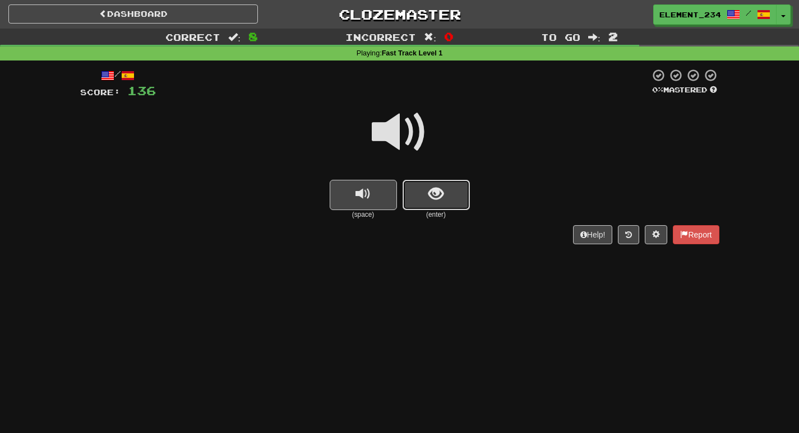
click at [443, 205] on button "show sentence" at bounding box center [436, 195] width 67 height 30
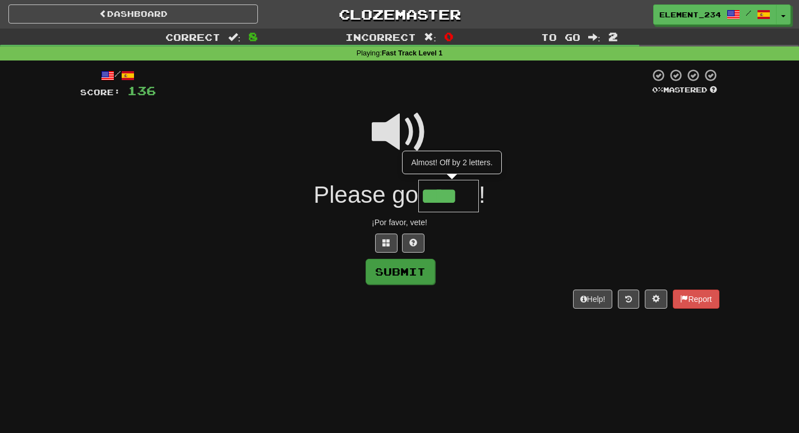
type input "****"
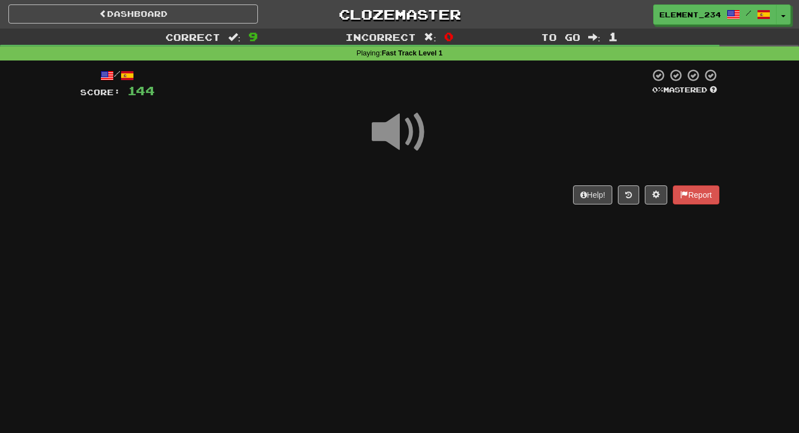
click at [399, 107] on span at bounding box center [400, 132] width 56 height 56
click at [385, 117] on span at bounding box center [400, 132] width 56 height 56
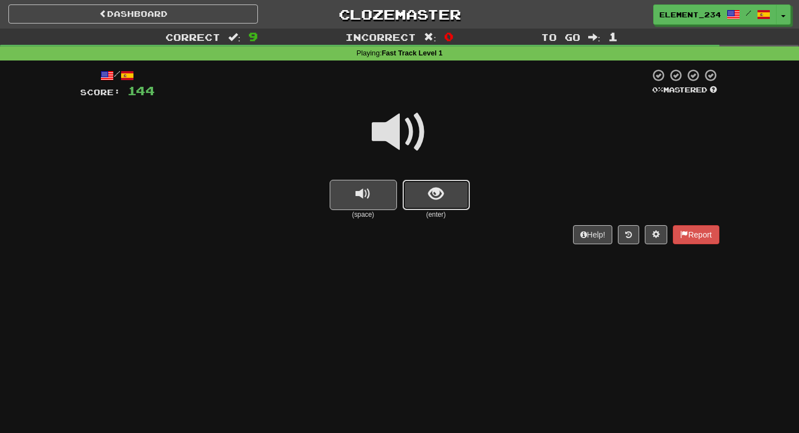
click at [450, 201] on button "show sentence" at bounding box center [436, 195] width 67 height 30
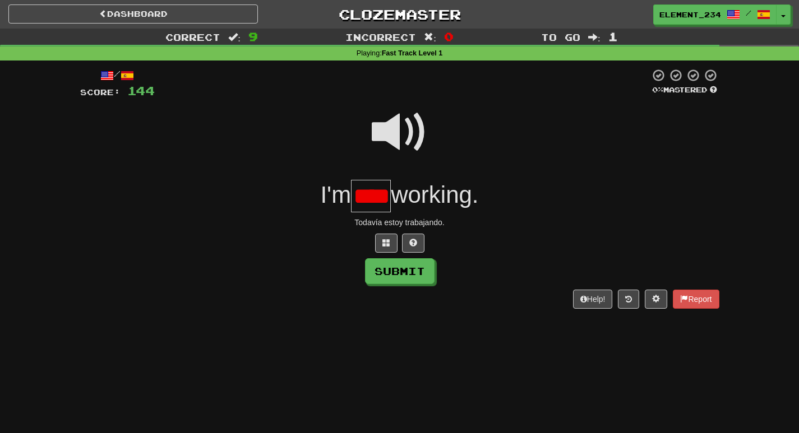
scroll to position [0, 9]
type input "*****"
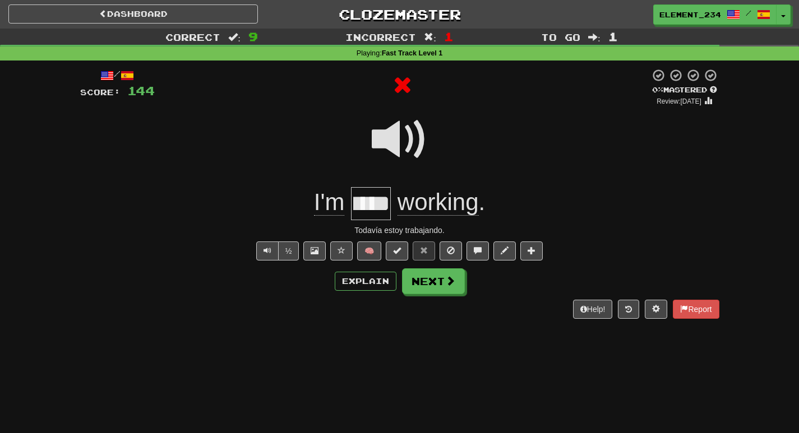
scroll to position [0, 0]
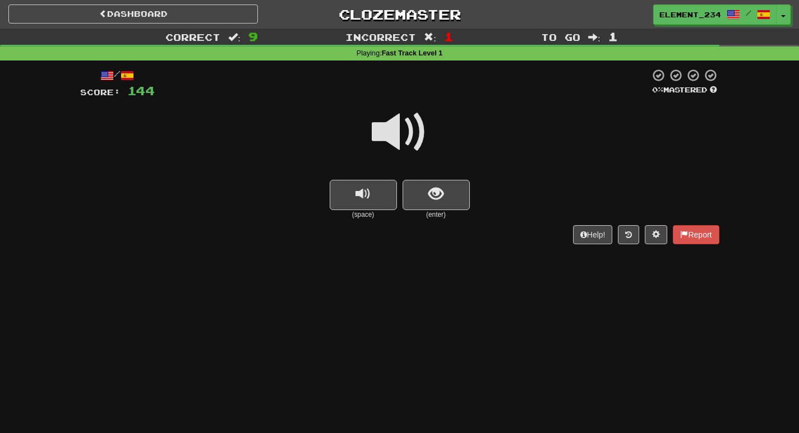
click at [437, 210] on small "(enter)" at bounding box center [436, 215] width 67 height 10
click at [435, 195] on span "show sentence" at bounding box center [435, 194] width 15 height 15
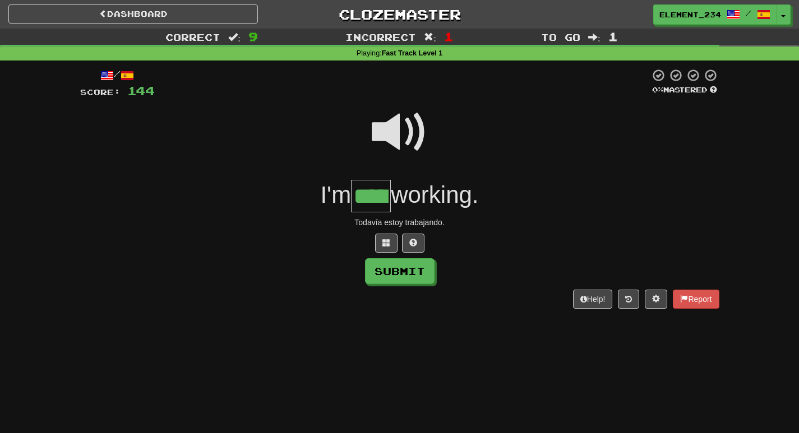
type input "*****"
